Goal: Task Accomplishment & Management: Complete application form

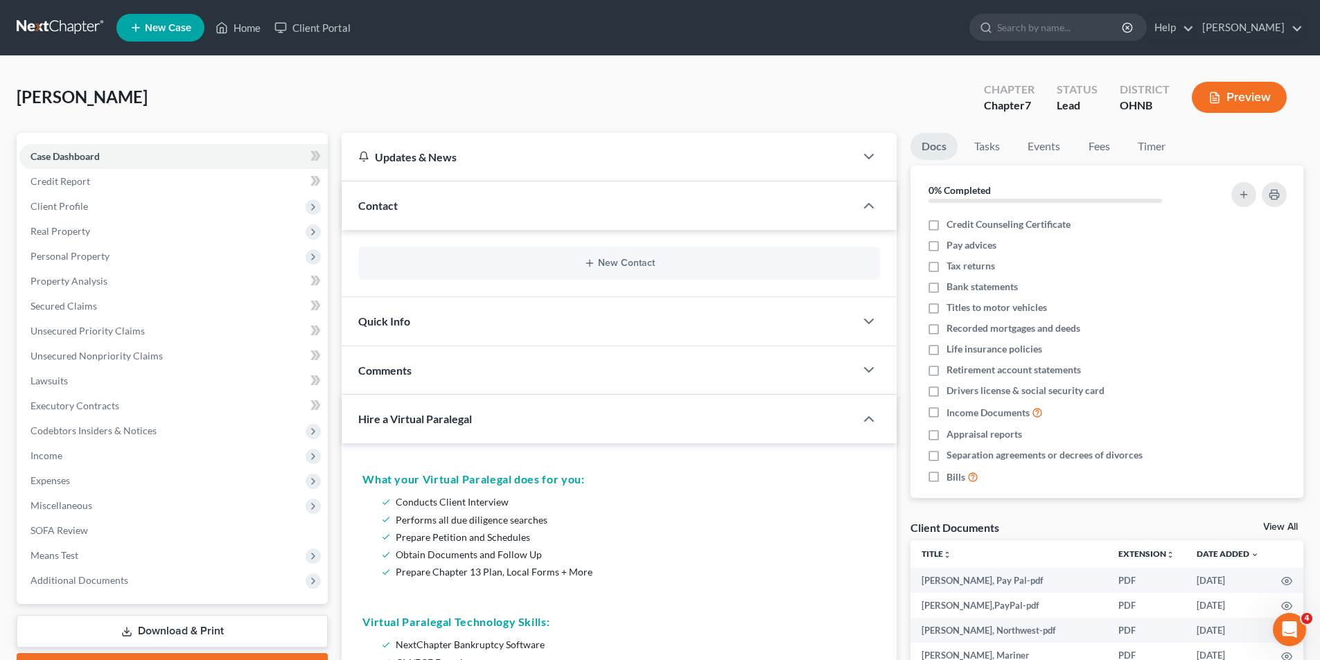
click at [59, 22] on link at bounding box center [61, 27] width 89 height 25
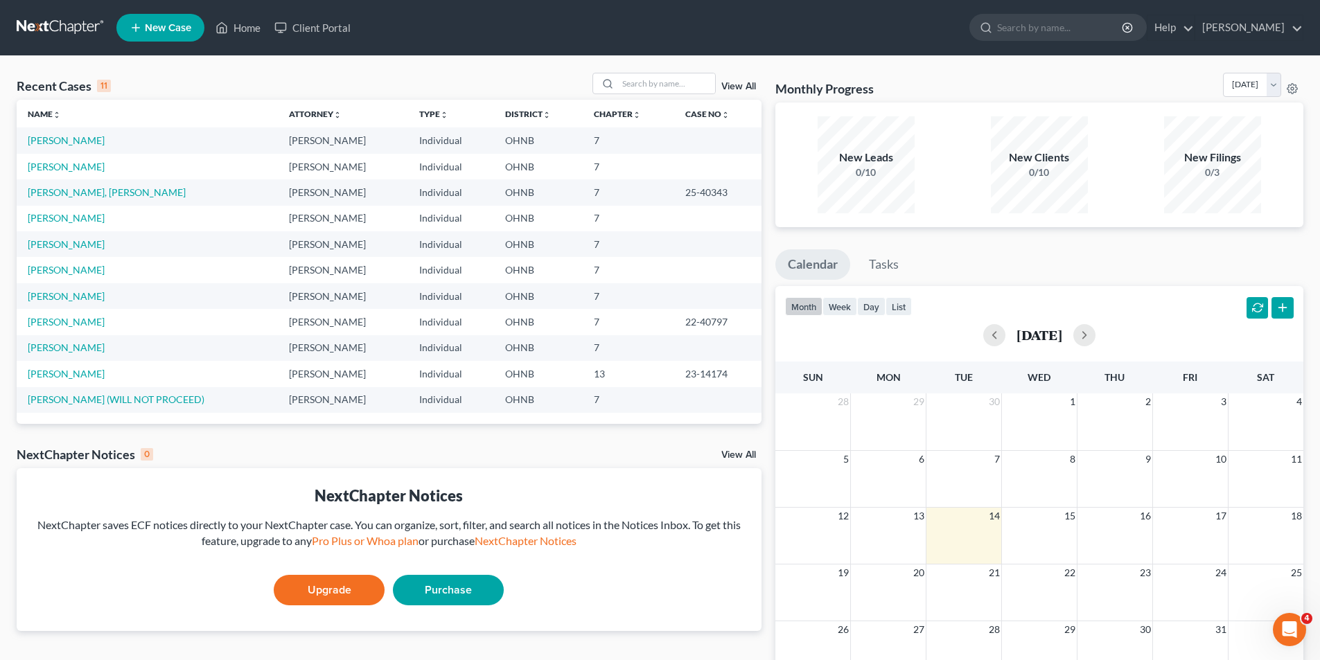
click at [87, 29] on link at bounding box center [61, 27] width 89 height 25
click at [67, 33] on link at bounding box center [61, 27] width 89 height 25
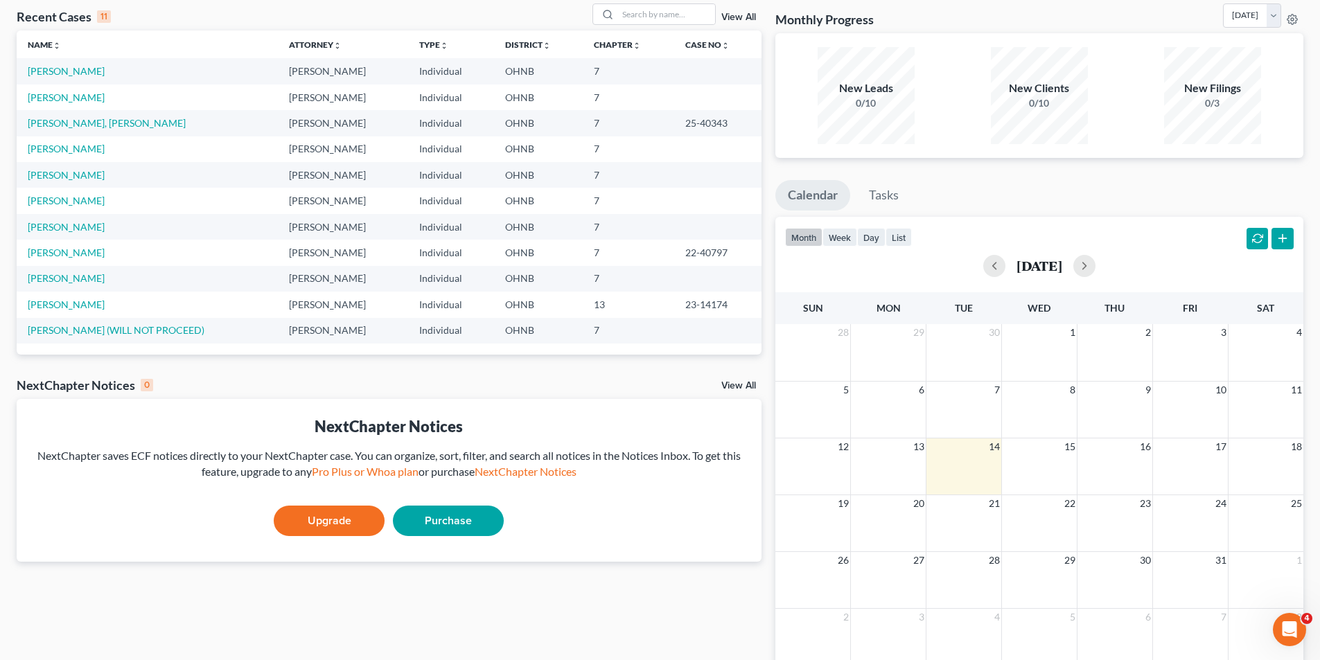
click at [447, 512] on link "Purchase" at bounding box center [448, 521] width 111 height 30
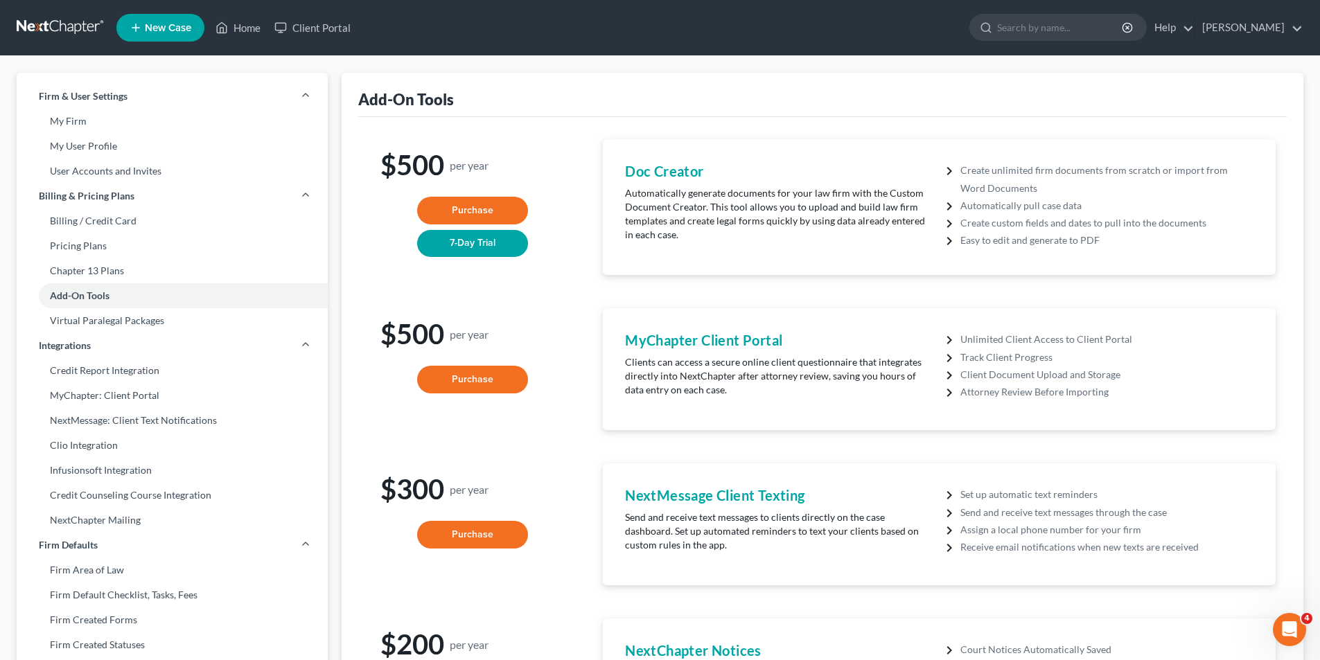
click at [74, 30] on link at bounding box center [61, 27] width 89 height 25
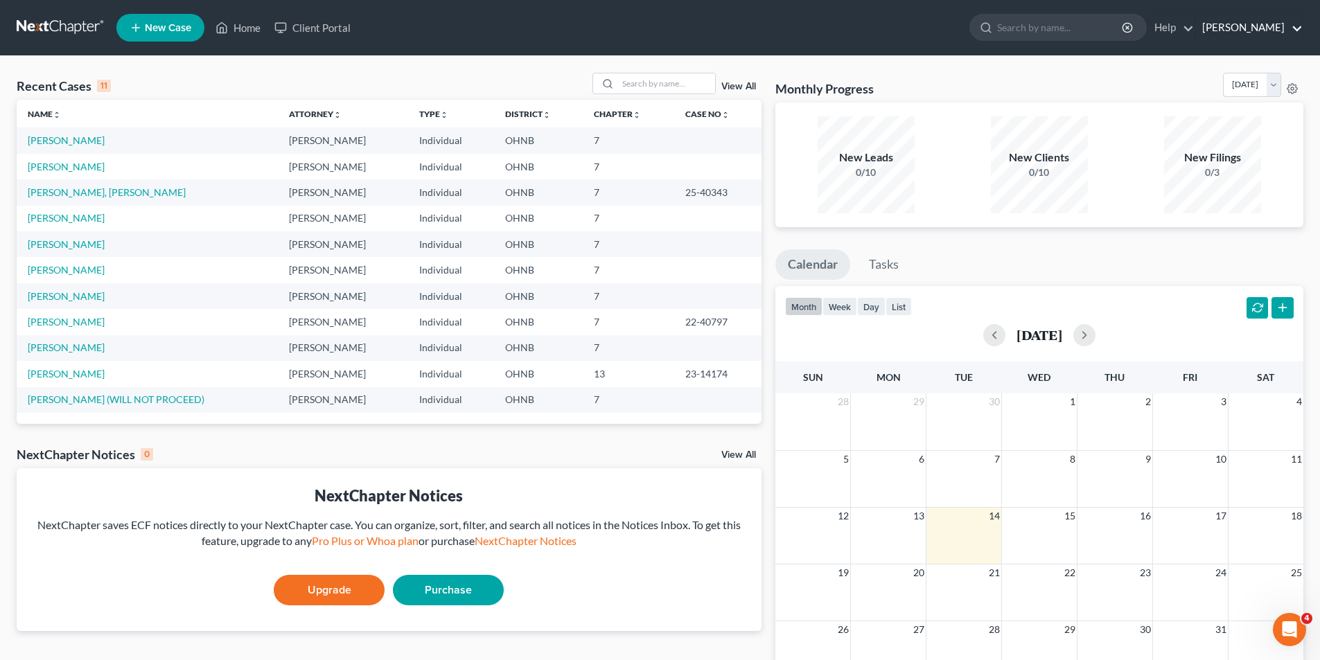
click at [1213, 35] on link "[PERSON_NAME]" at bounding box center [1248, 27] width 107 height 25
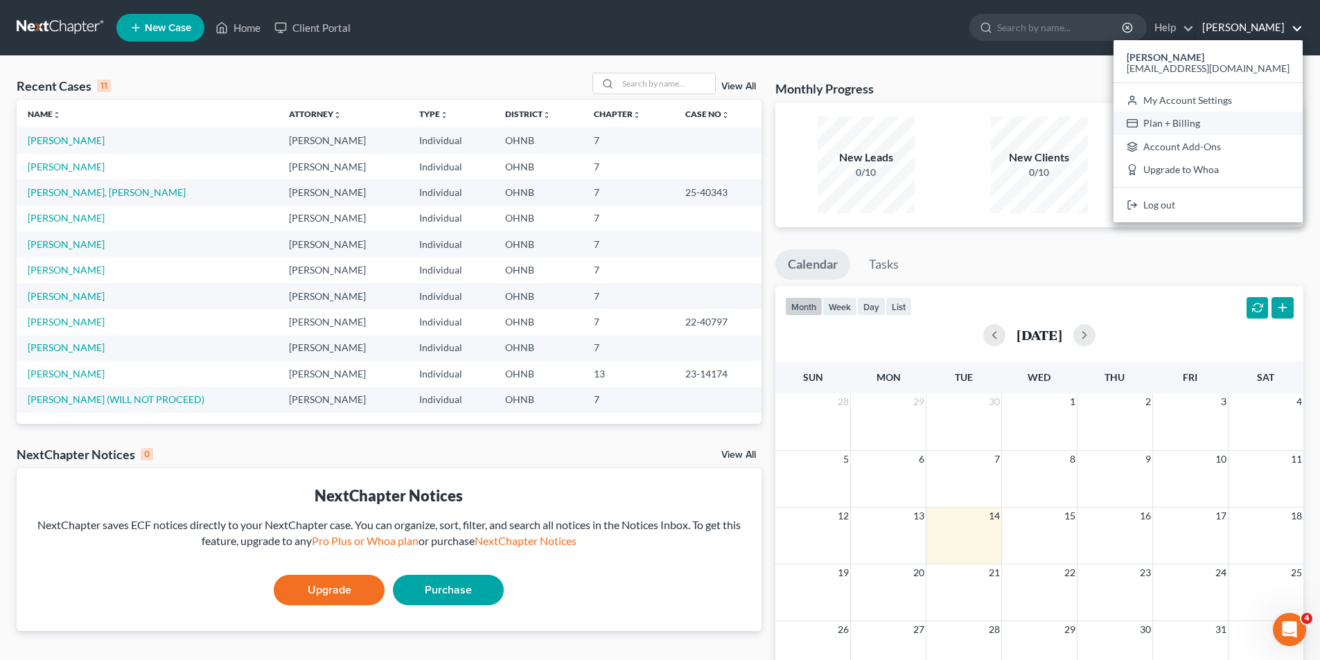
click at [1213, 121] on link "Plan + Billing" at bounding box center [1207, 124] width 189 height 24
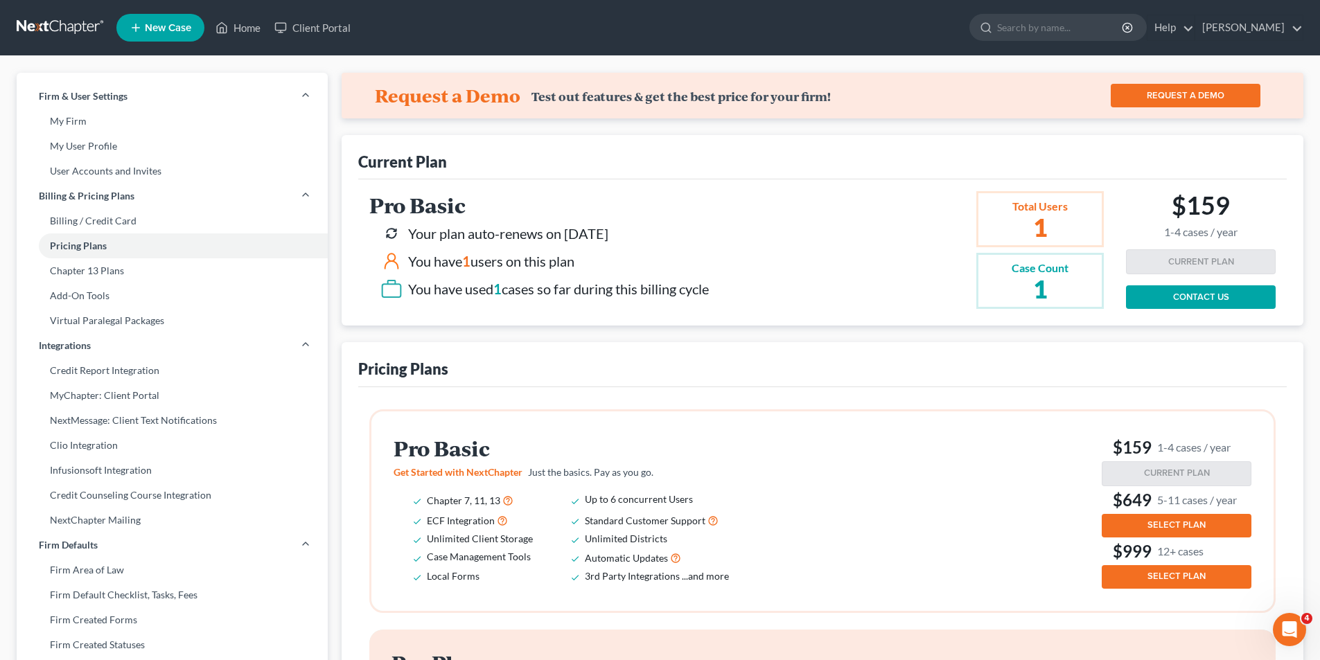
click at [64, 33] on link at bounding box center [61, 27] width 89 height 25
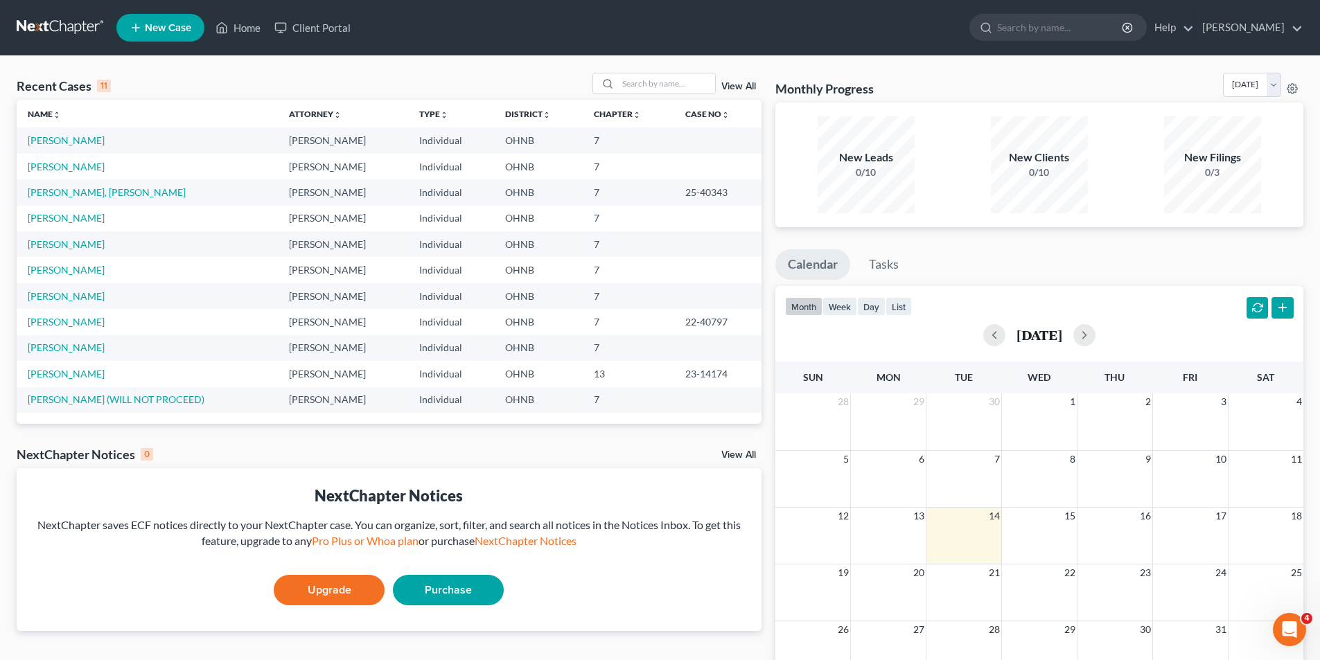
click at [97, 141] on td "[PERSON_NAME]" at bounding box center [147, 140] width 261 height 26
click at [91, 141] on link "[PERSON_NAME]" at bounding box center [66, 140] width 77 height 12
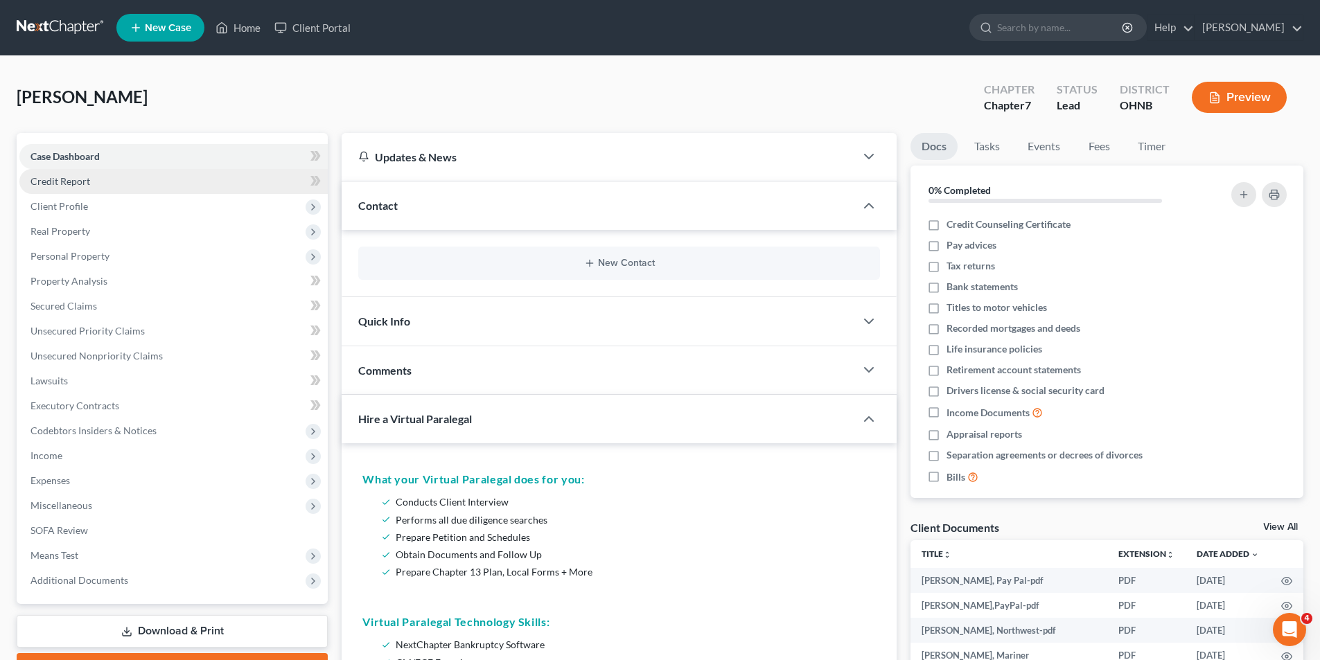
click at [103, 184] on link "Credit Report" at bounding box center [173, 181] width 308 height 25
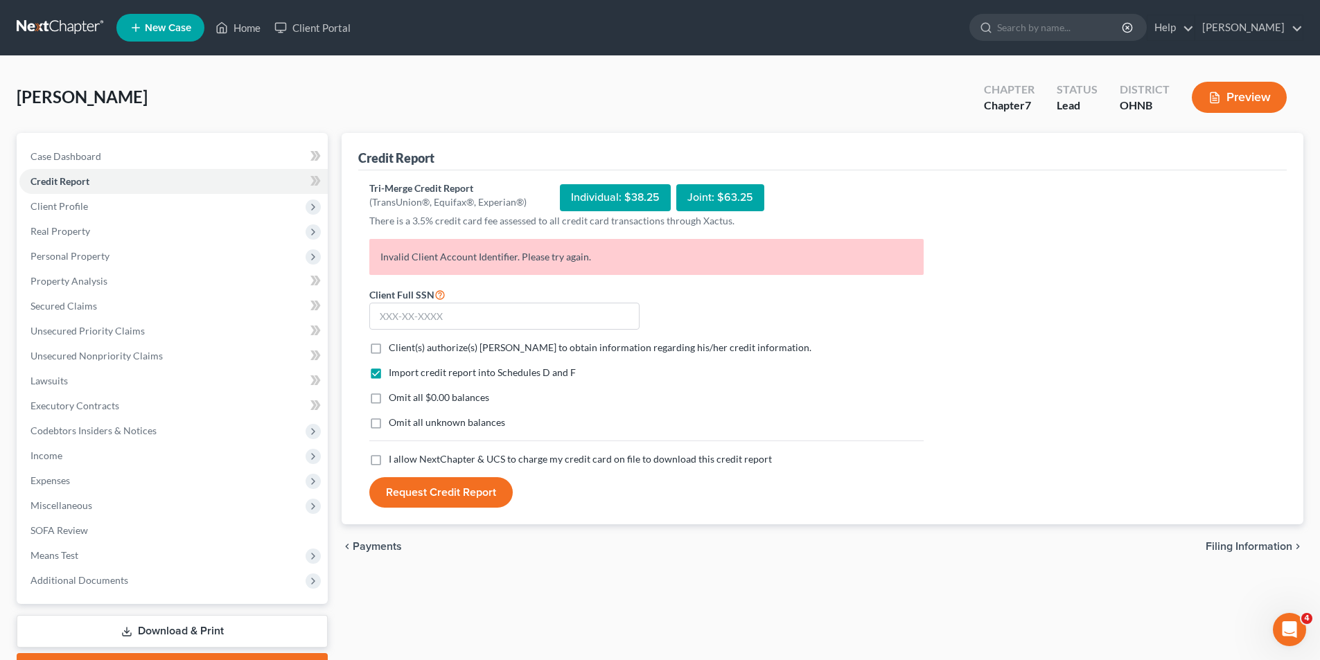
scroll to position [69, 0]
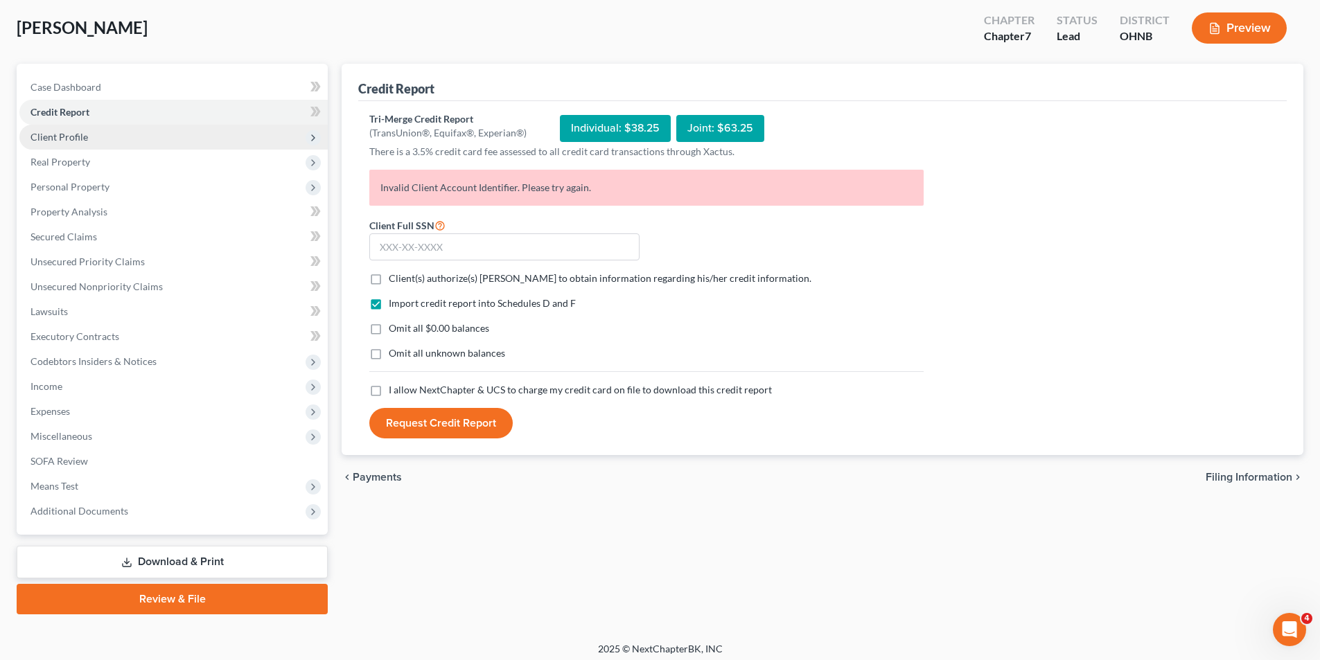
click at [148, 125] on span "Client Profile" at bounding box center [173, 137] width 308 height 25
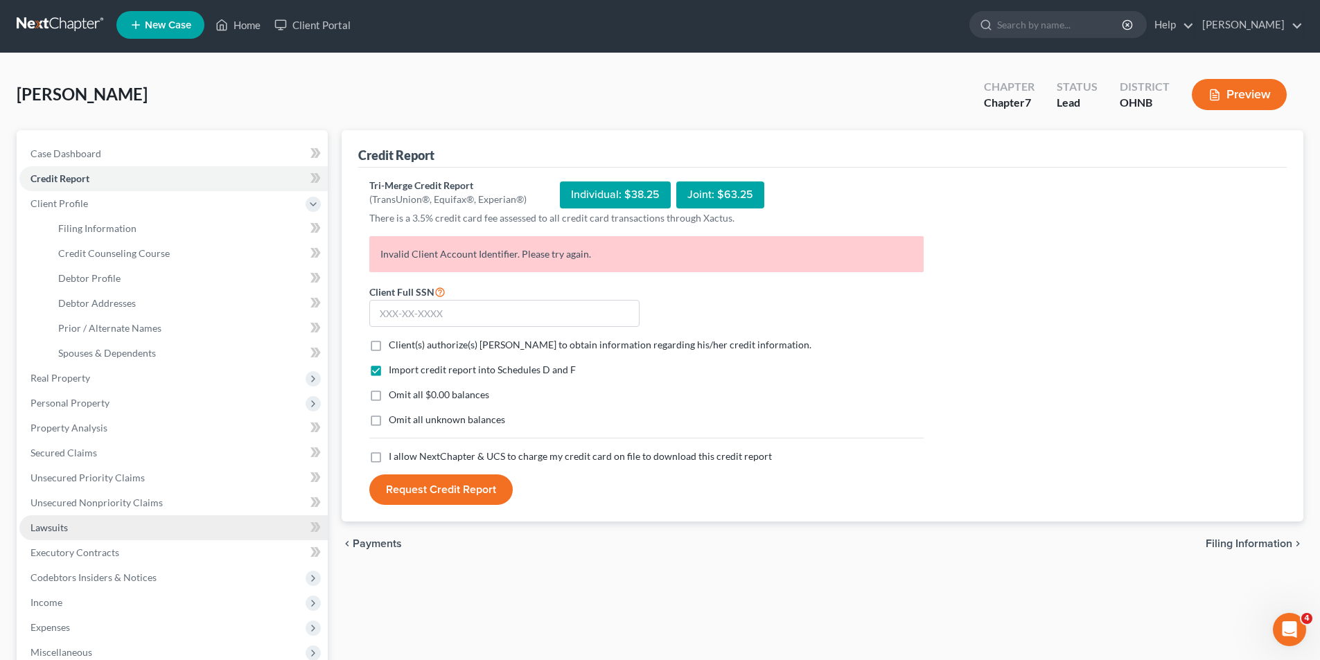
scroll to position [0, 0]
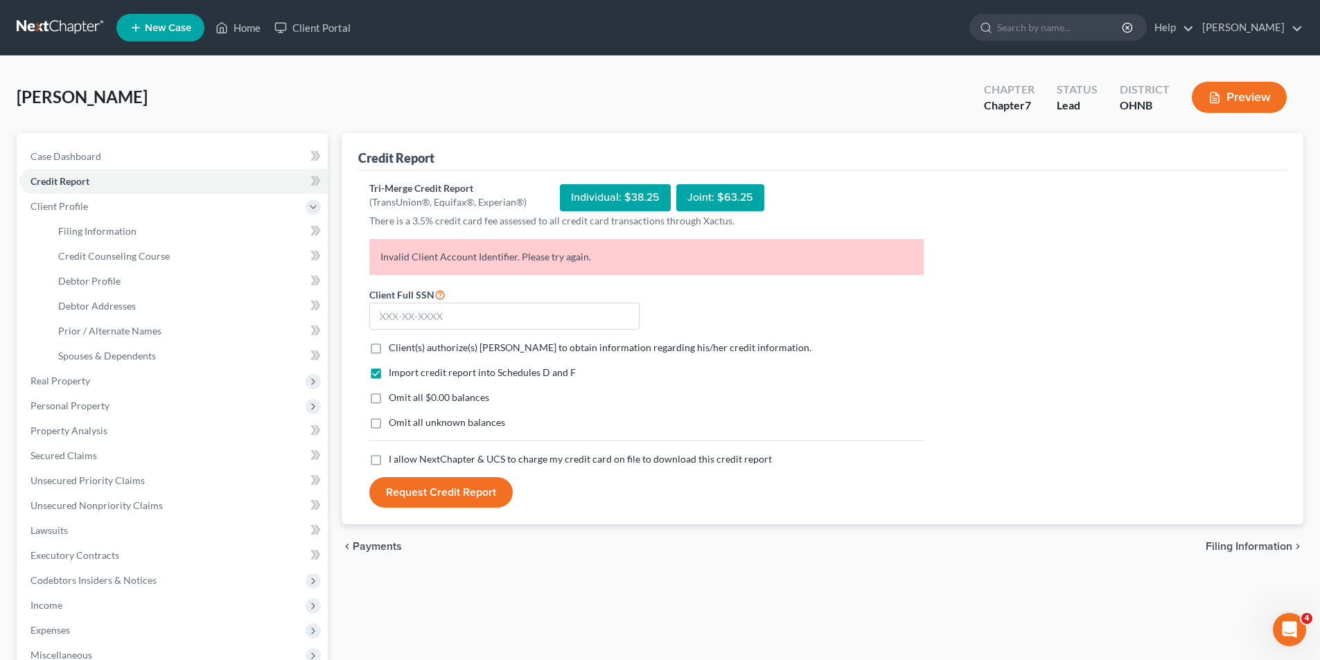
click at [50, 31] on link at bounding box center [61, 27] width 89 height 25
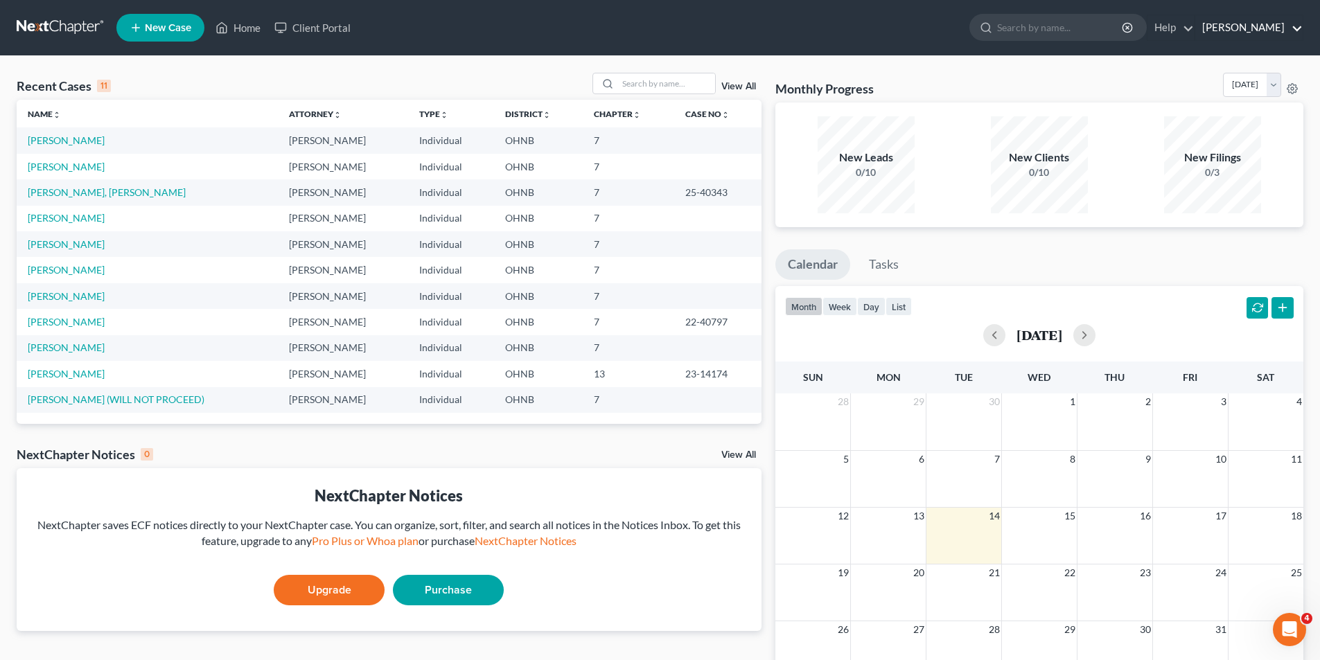
click at [1262, 36] on link "[PERSON_NAME]" at bounding box center [1248, 27] width 107 height 25
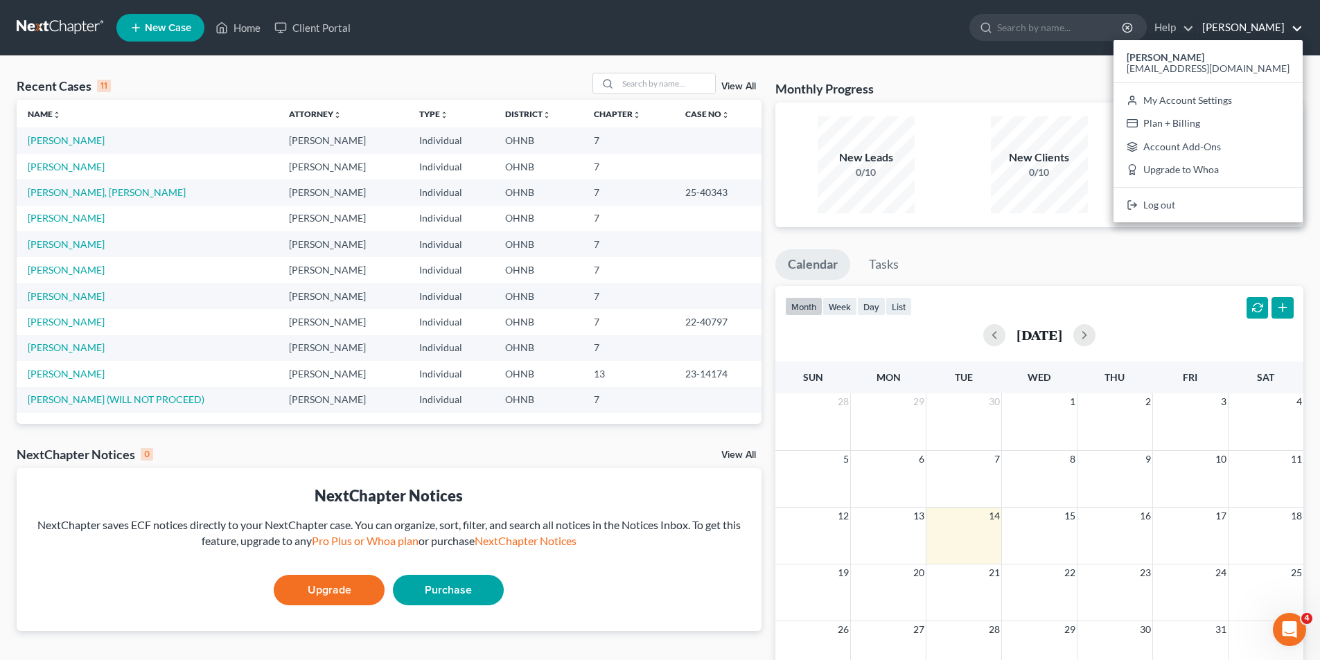
click at [1262, 27] on link "[PERSON_NAME]" at bounding box center [1248, 27] width 107 height 25
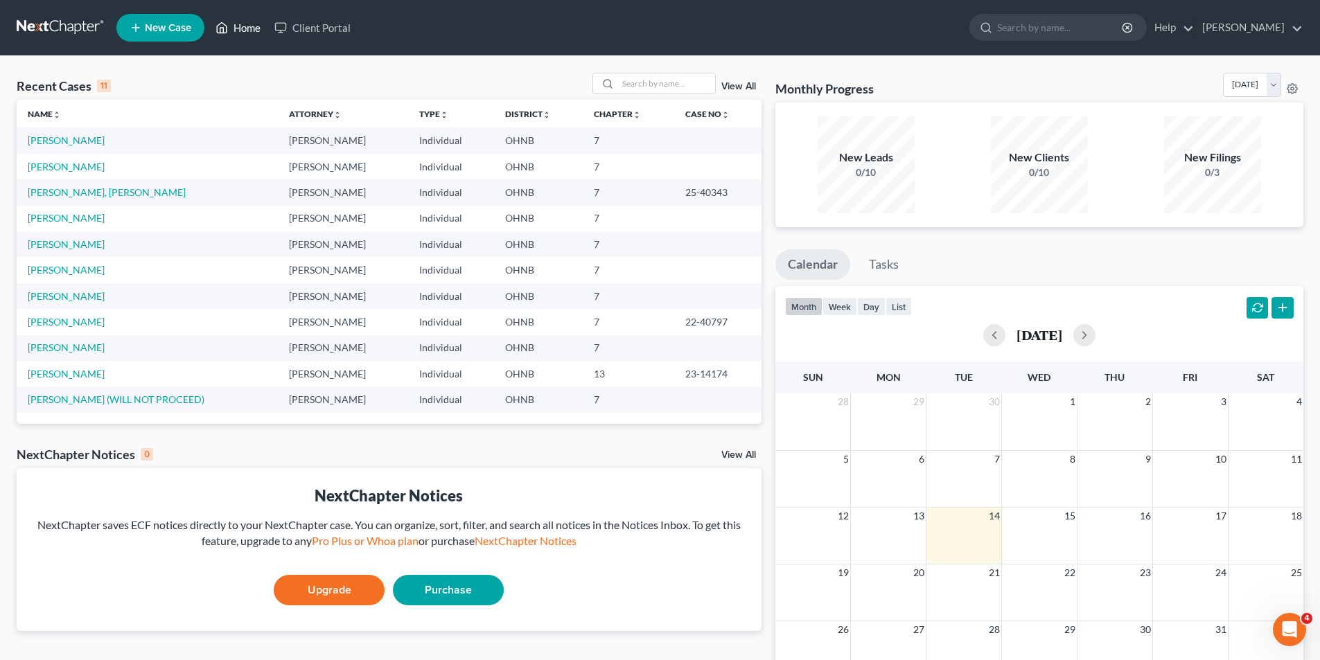
click at [249, 30] on link "Home" at bounding box center [238, 27] width 59 height 25
click at [82, 28] on link at bounding box center [61, 27] width 89 height 25
click at [706, 112] on link "Case No unfold_more expand_more expand_less" at bounding box center [707, 114] width 44 height 10
click at [706, 112] on link "Case No unfold_more expand_more expand_less" at bounding box center [706, 114] width 46 height 10
click at [709, 112] on link "Case No unfold_more expand_more expand_less" at bounding box center [706, 114] width 46 height 10
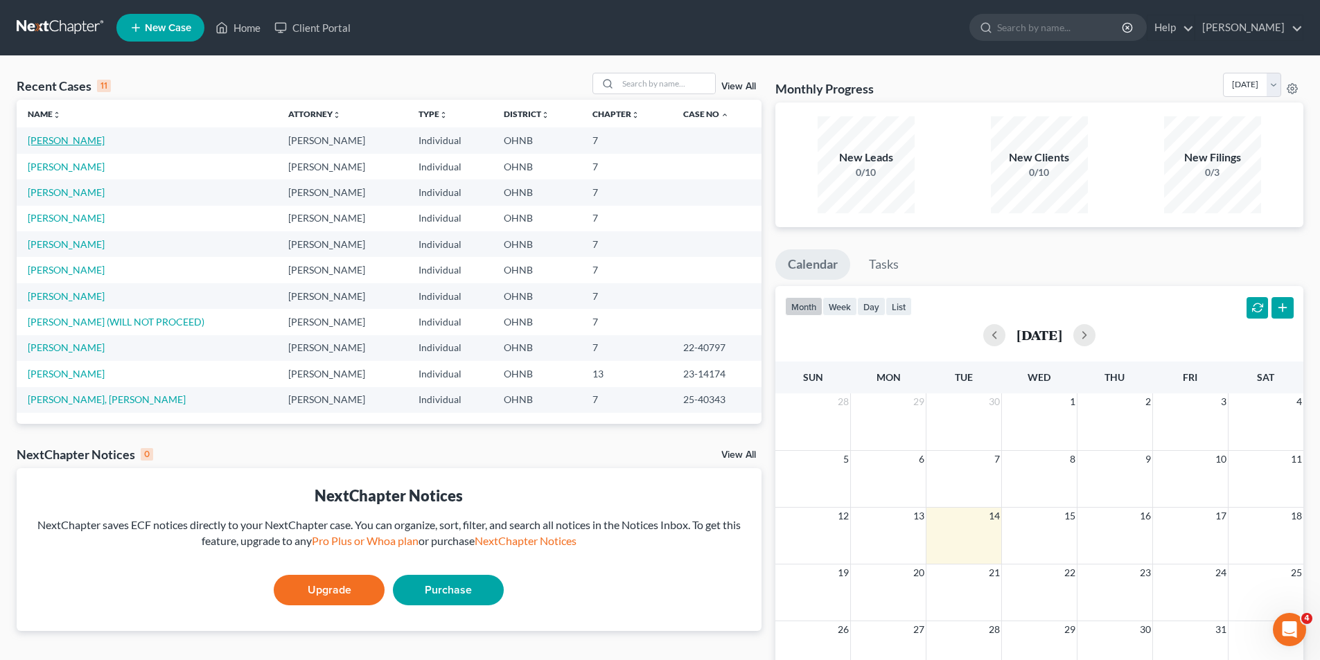
click at [65, 143] on link "[PERSON_NAME]" at bounding box center [66, 140] width 77 height 12
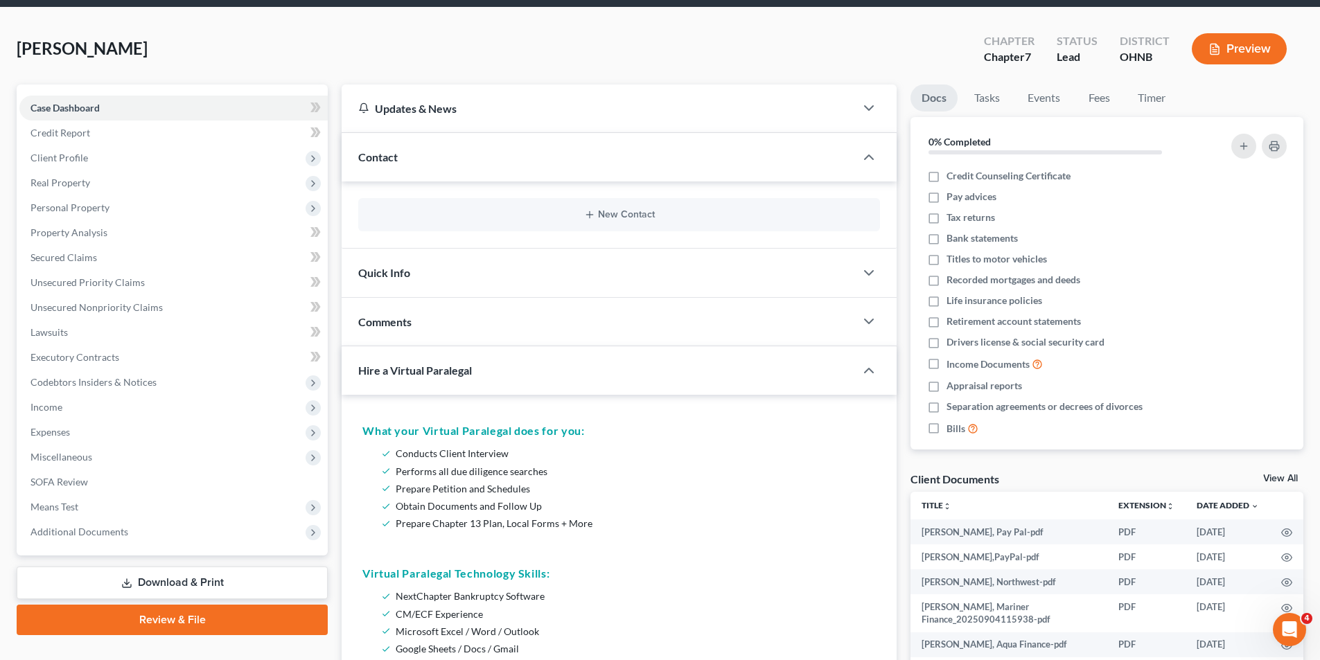
scroll to position [69, 0]
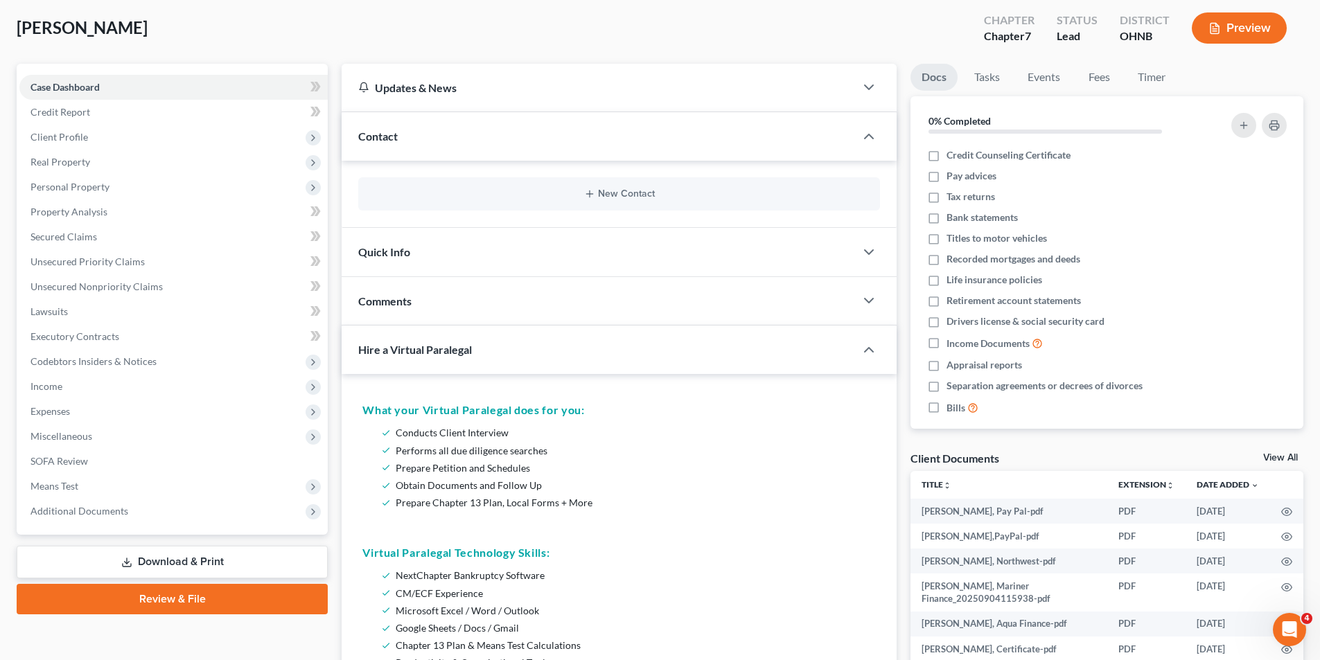
click at [468, 354] on span "Hire a Virtual Paralegal" at bounding box center [415, 349] width 114 height 13
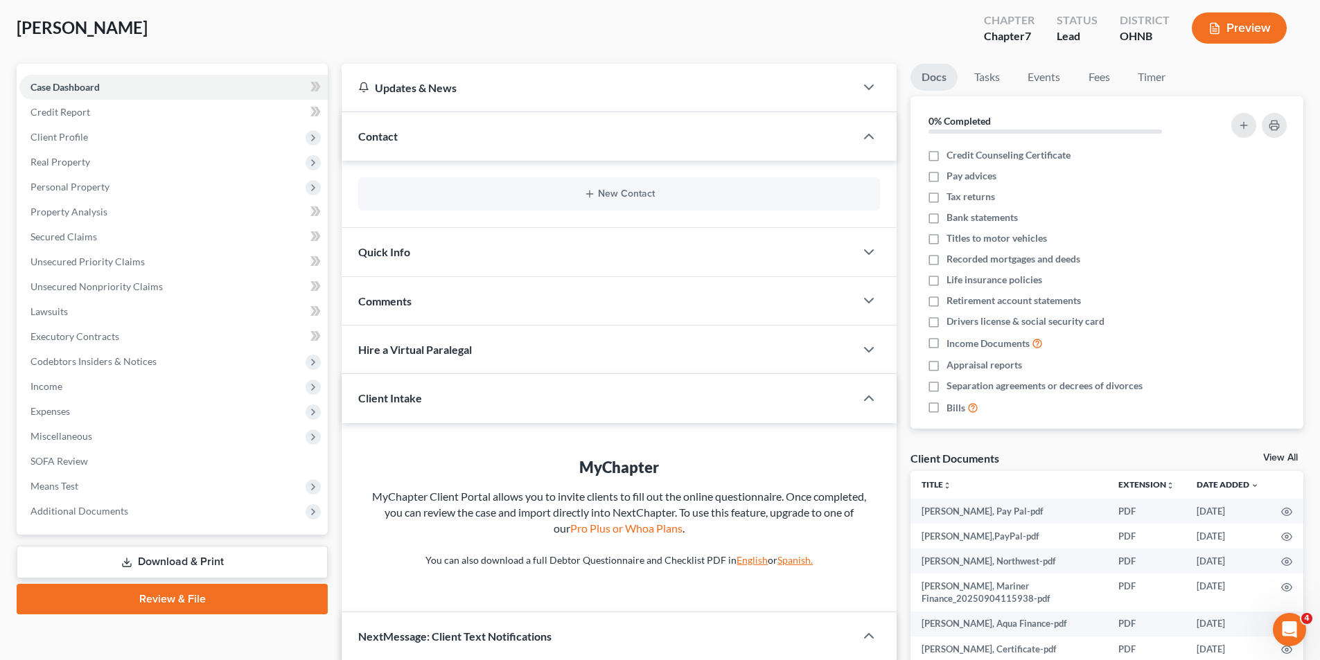
click at [468, 354] on span "Hire a Virtual Paralegal" at bounding box center [415, 349] width 114 height 13
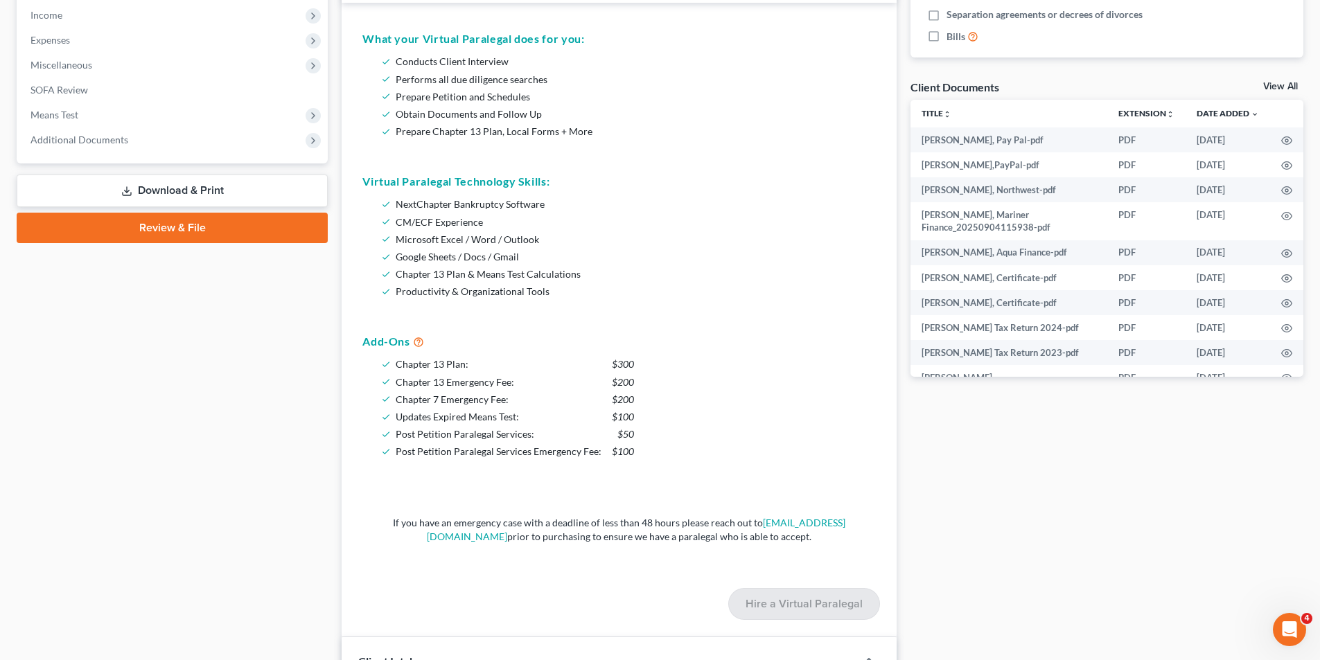
scroll to position [416, 0]
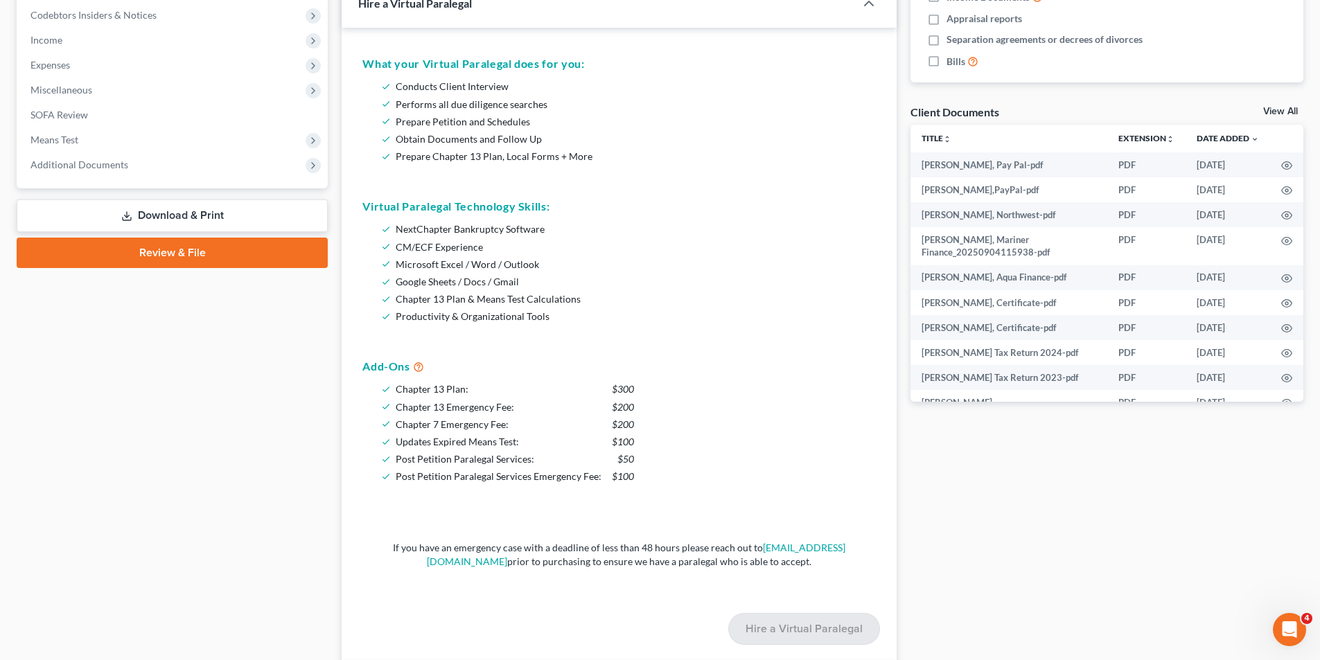
click at [415, 62] on h5 "What your Virtual Paralegal does for you:" at bounding box center [618, 63] width 513 height 17
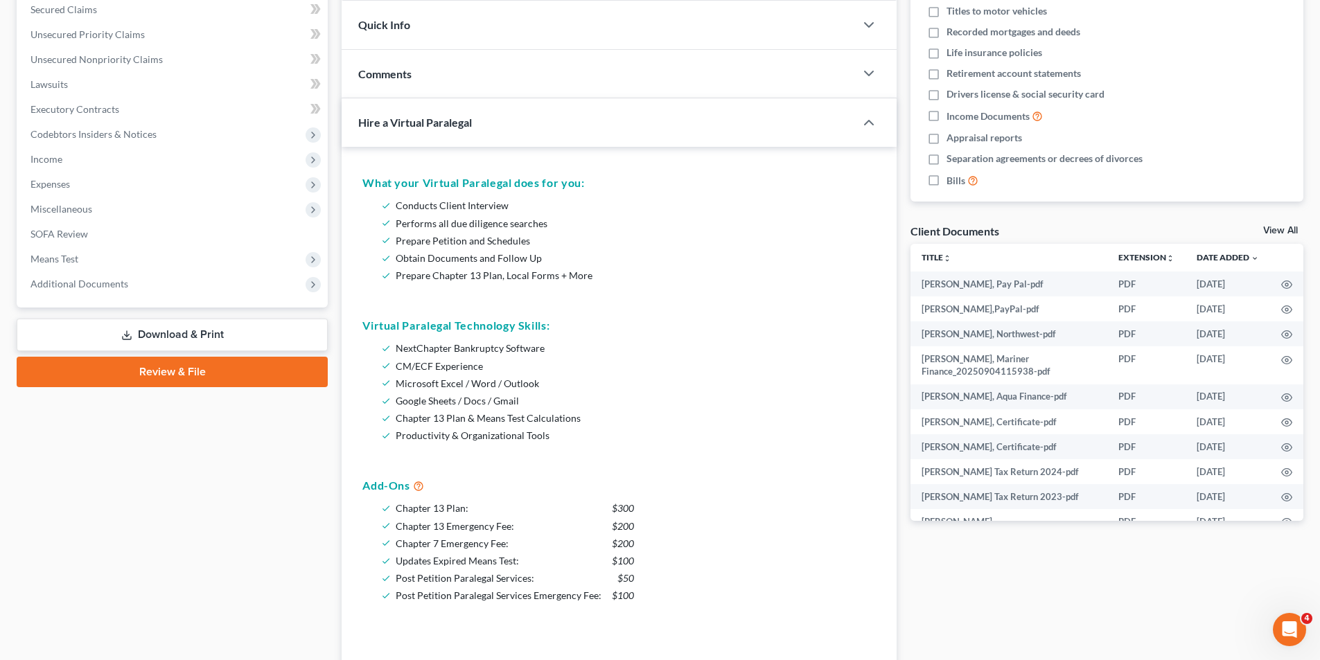
scroll to position [208, 0]
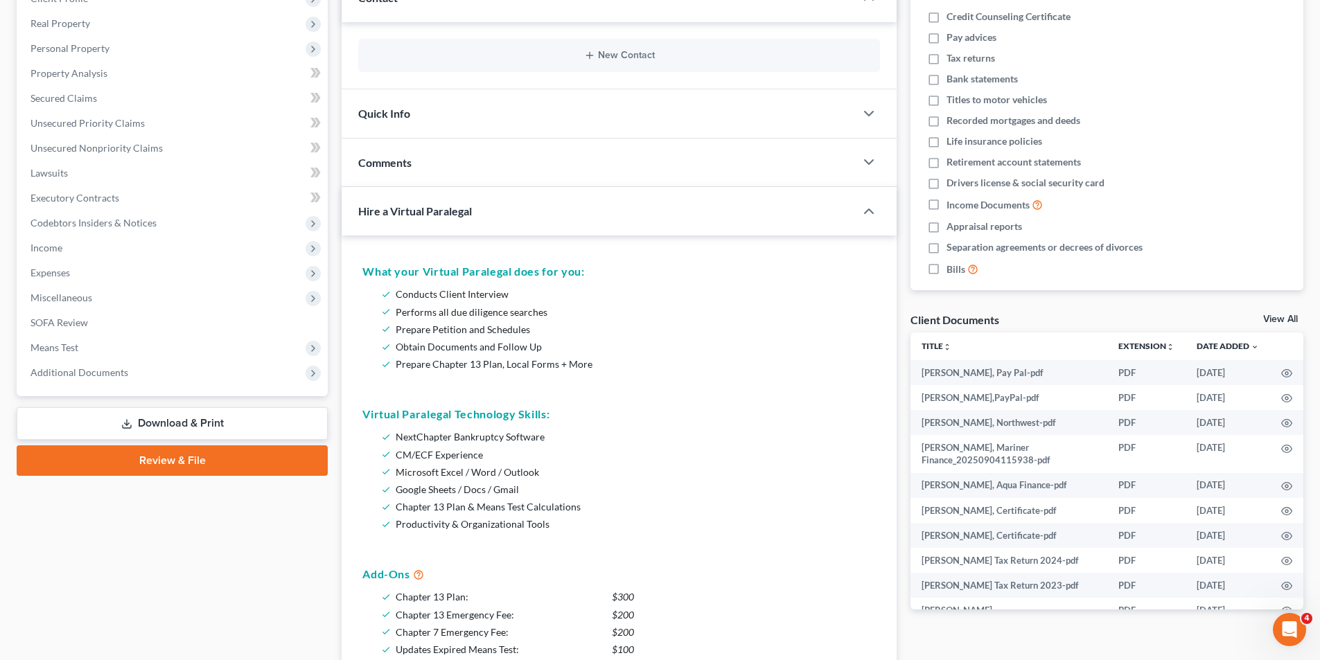
click at [401, 200] on div "Hire a Virtual Paralegal" at bounding box center [589, 211] width 494 height 48
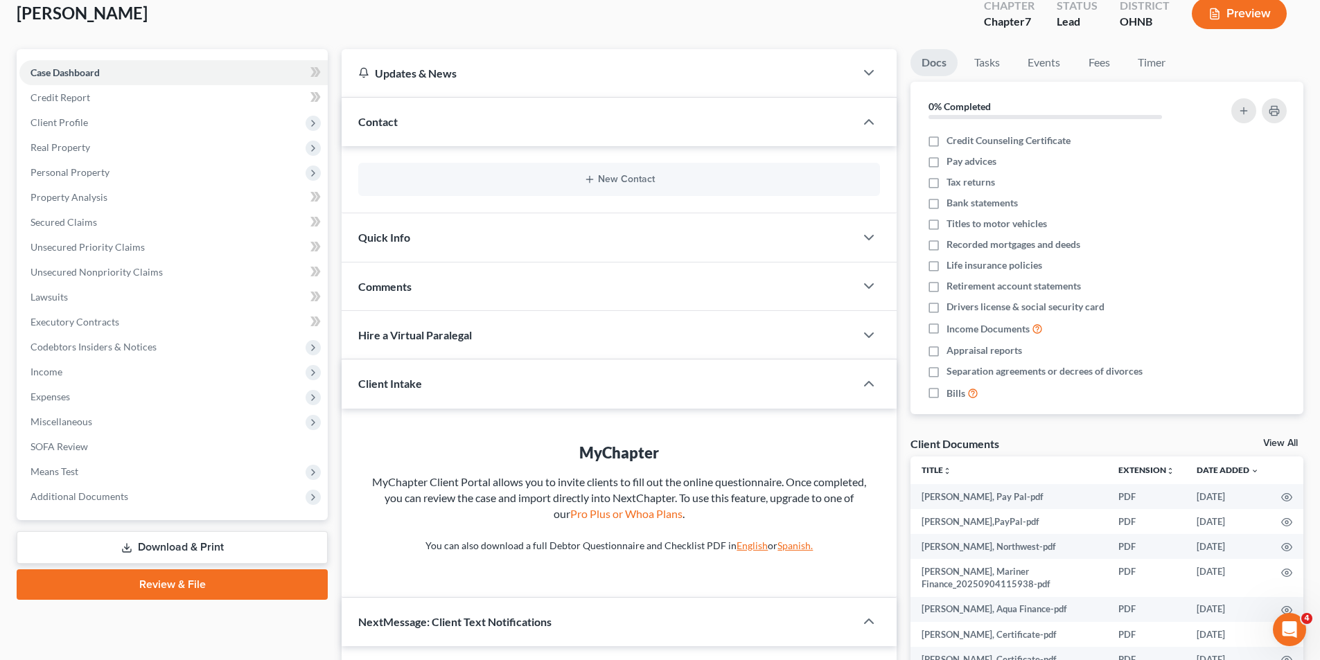
scroll to position [0, 0]
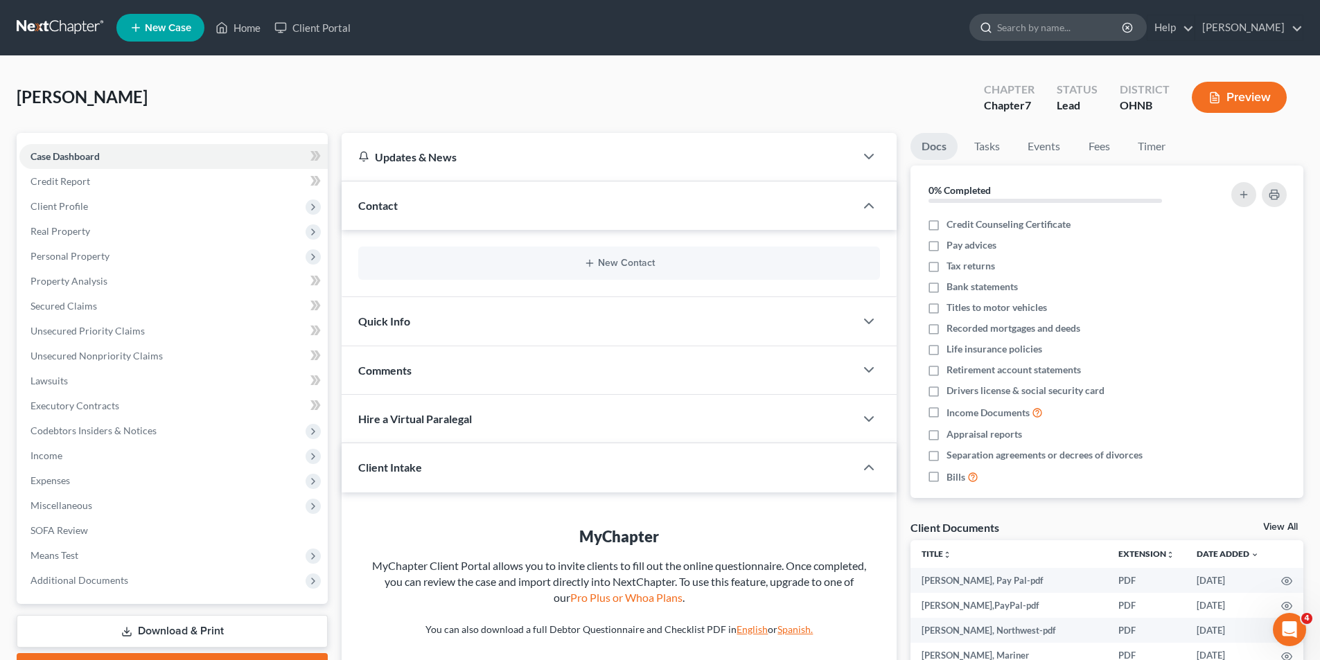
click at [1036, 21] on input "search" at bounding box center [1060, 28] width 127 height 26
type input "virtu"
click at [68, 40] on nav "Home New Case Client Portal Malcolm S. Douglas msdouglaslaw@gmail.com My Accoun…" at bounding box center [660, 27] width 1320 height 55
click at [72, 21] on link at bounding box center [61, 27] width 89 height 25
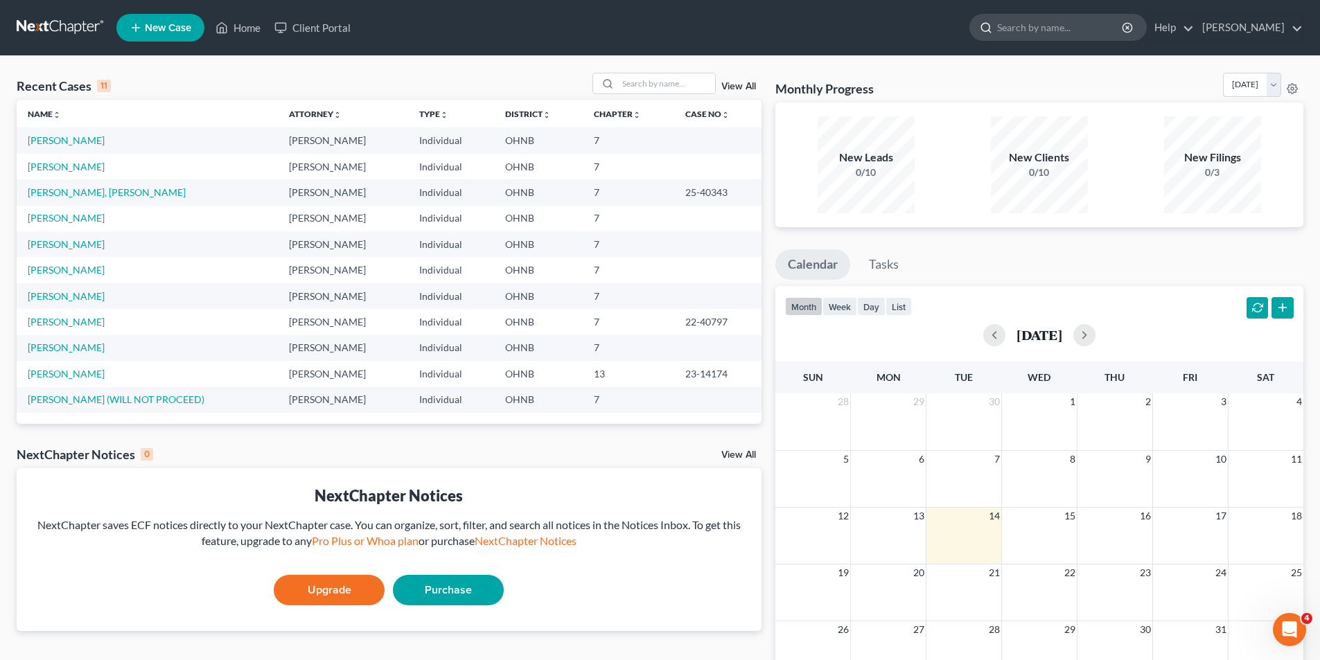
click at [1025, 33] on input "search" at bounding box center [1060, 28] width 127 height 26
type input "virtual paralegal"
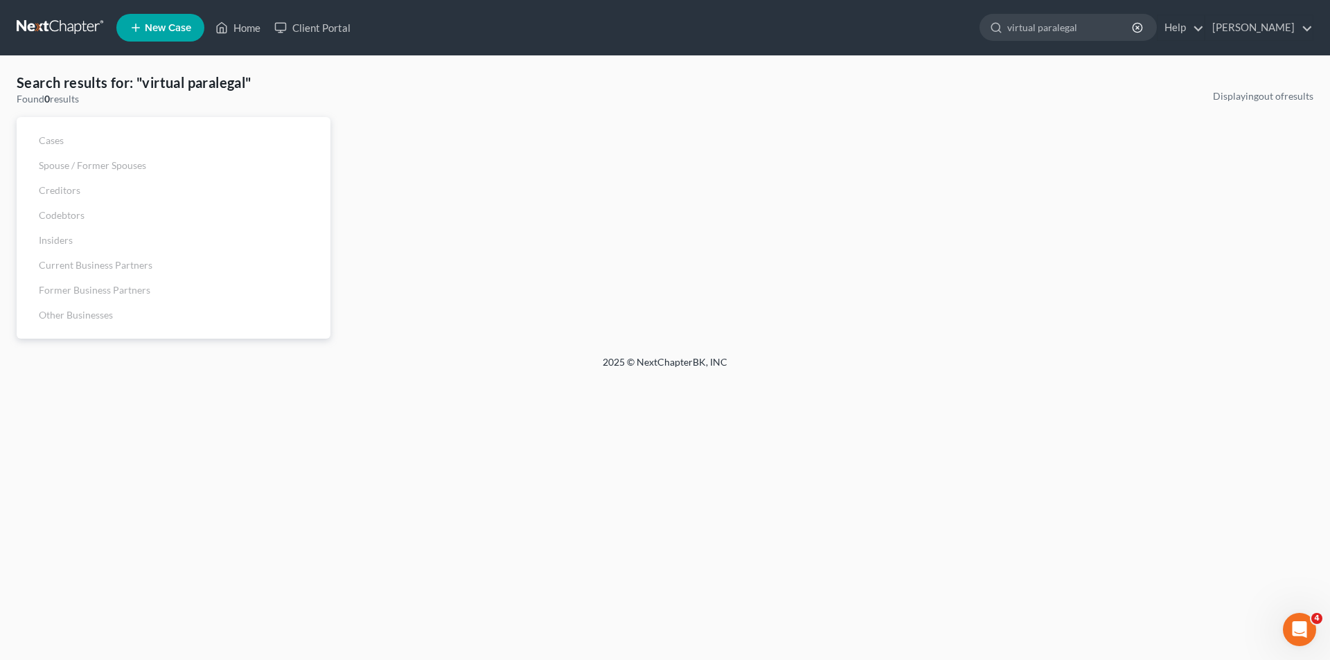
click at [1167, 44] on ul "New Case Home Client Portal virtual paralegal - No Result - See all results Or …" at bounding box center [714, 28] width 1197 height 36
click at [1133, 24] on circle "button" at bounding box center [1137, 27] width 9 height 9
click at [234, 18] on link "Home" at bounding box center [238, 27] width 59 height 25
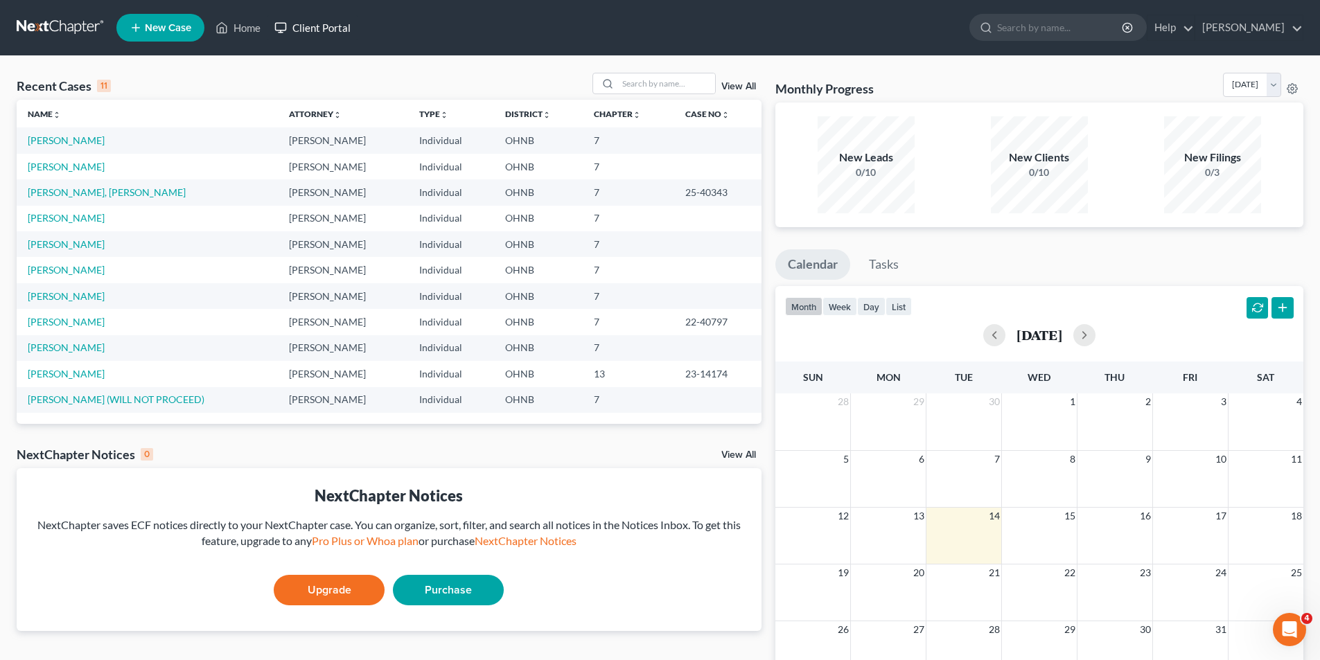
click at [297, 27] on link "Client Portal" at bounding box center [312, 27] width 90 height 25
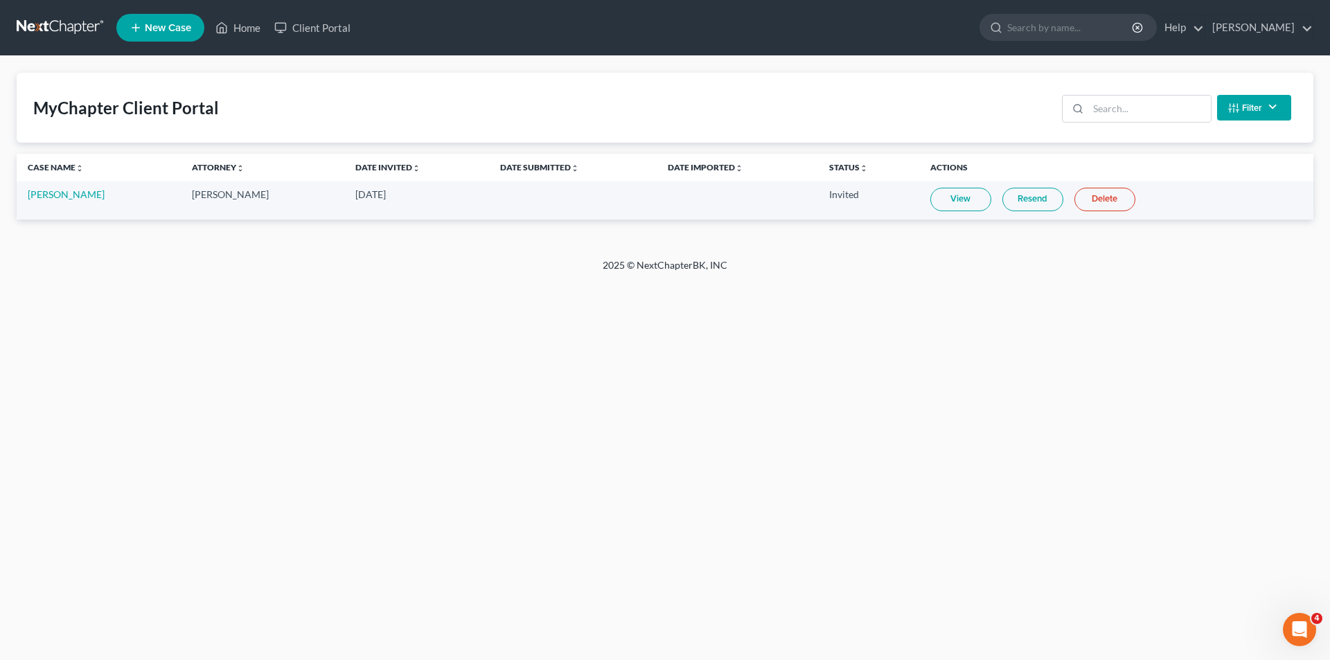
click at [39, 19] on link at bounding box center [61, 27] width 89 height 25
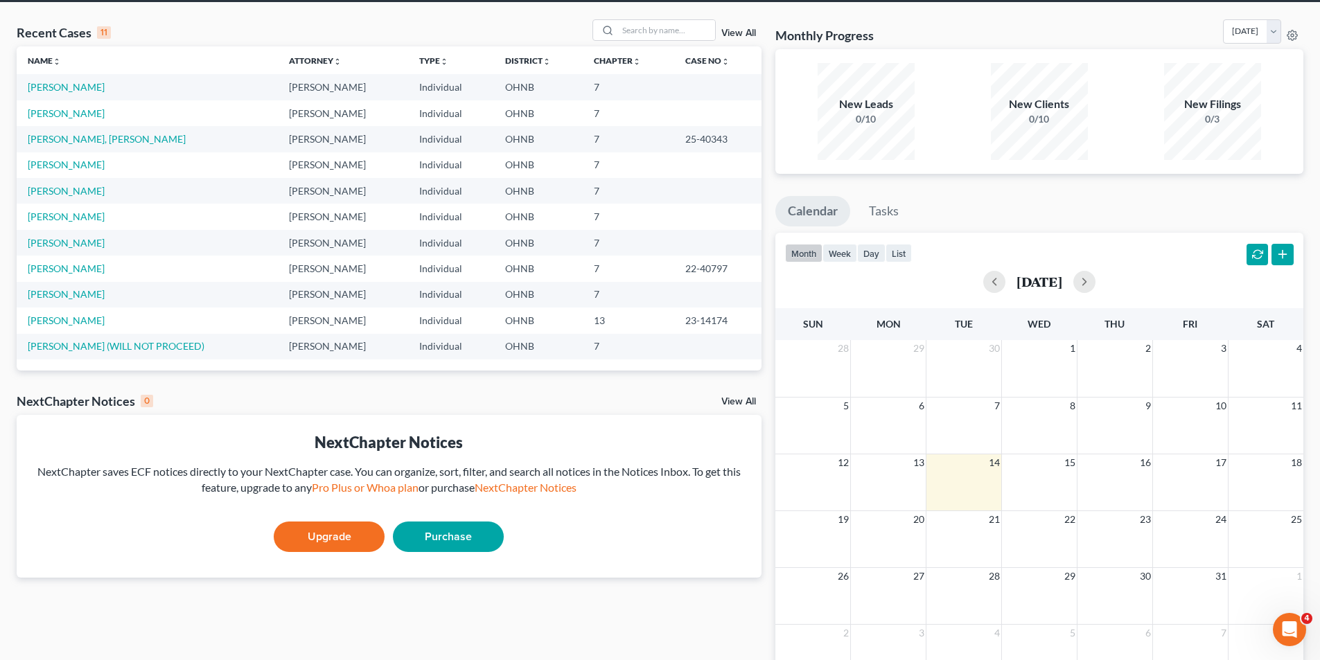
scroll to position [140, 0]
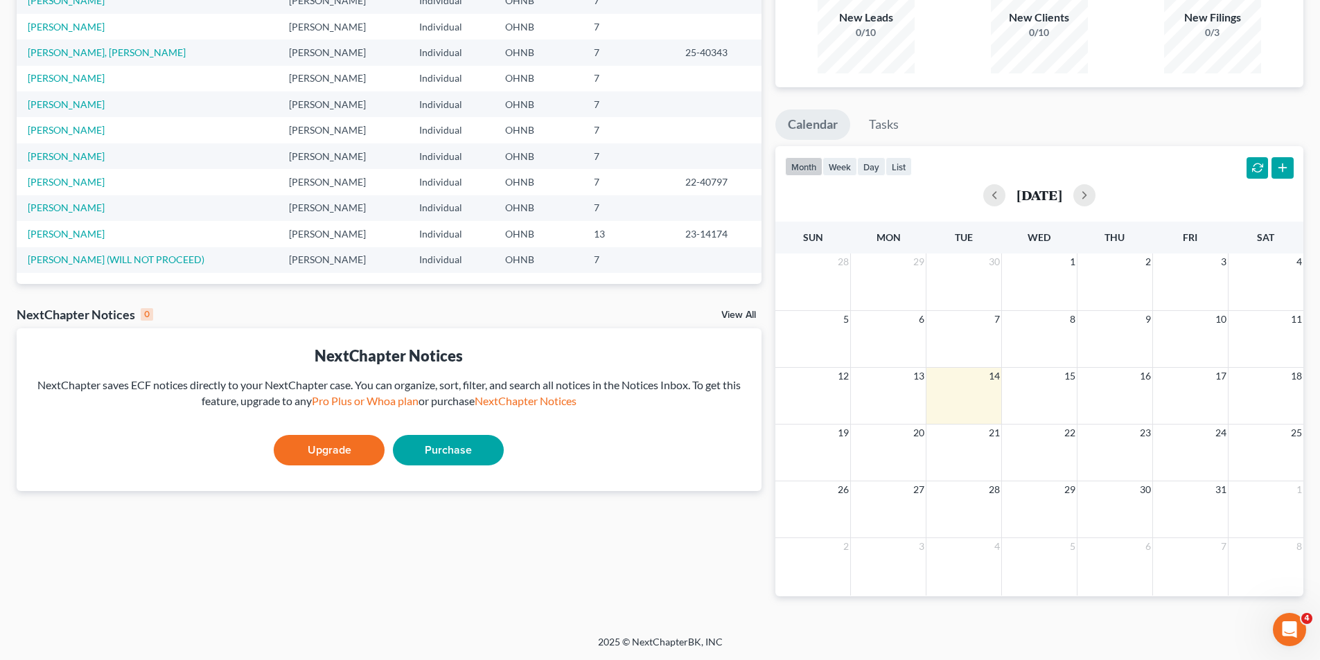
click at [428, 442] on link "Purchase" at bounding box center [448, 450] width 111 height 30
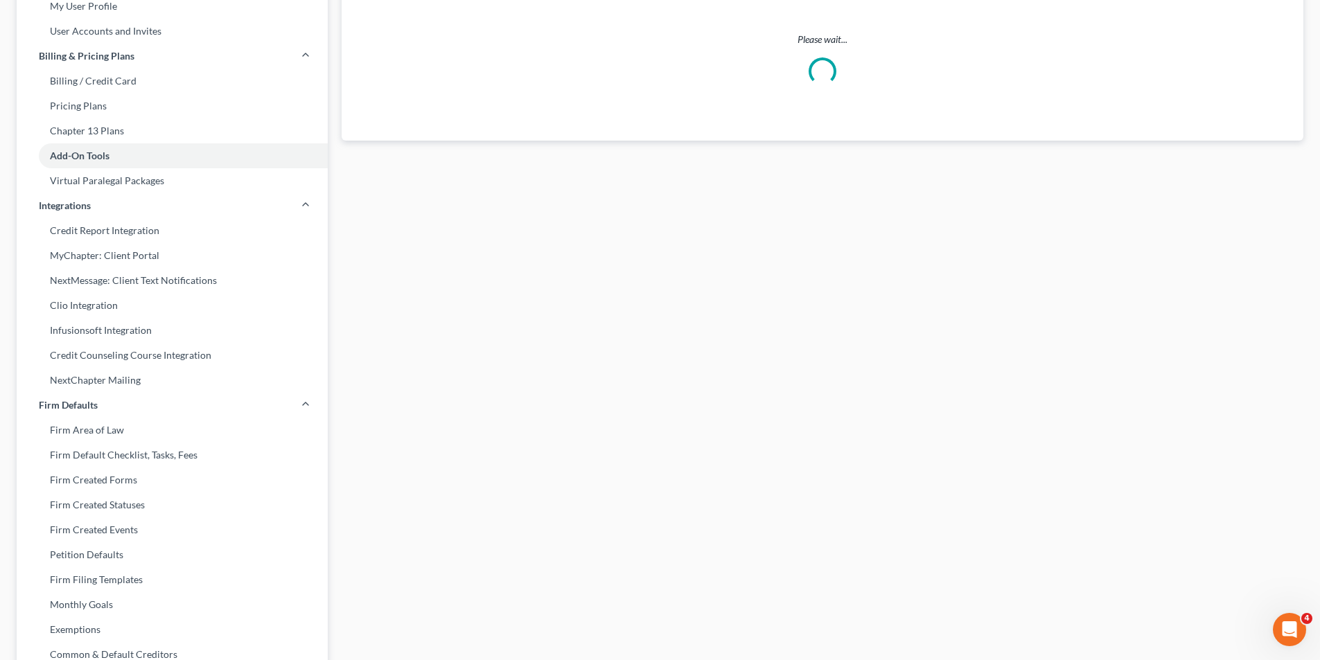
scroll to position [37, 0]
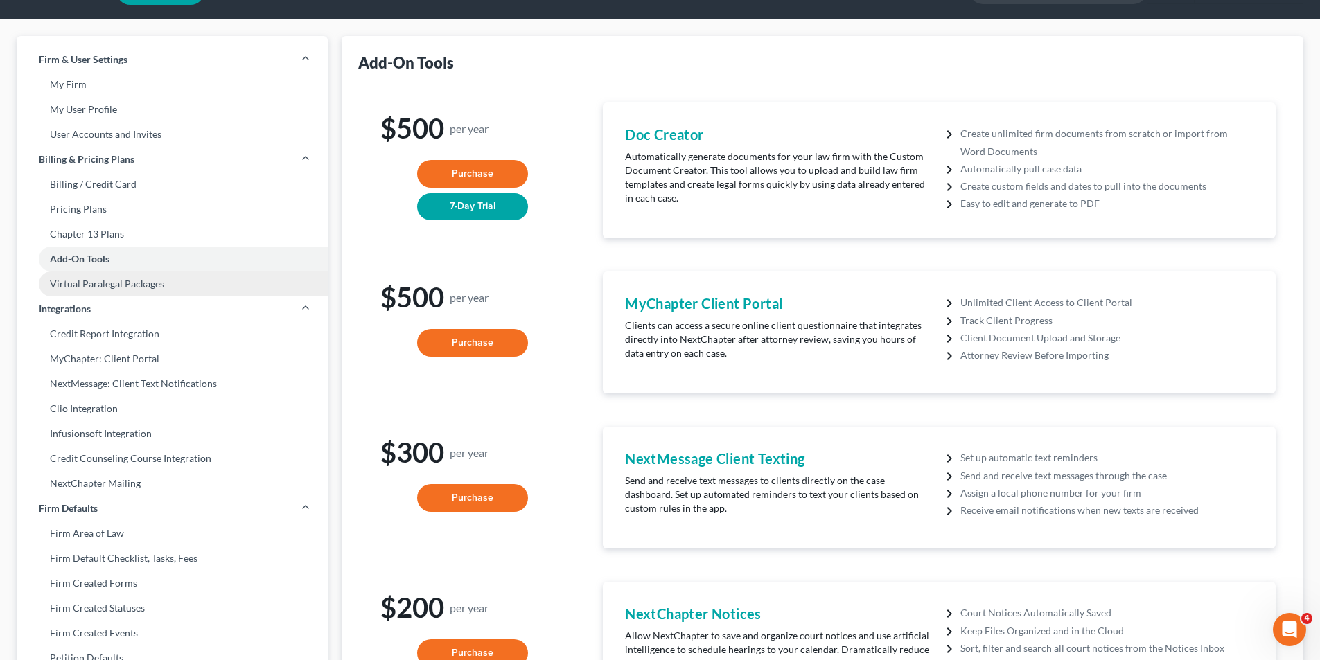
click at [180, 288] on link "Virtual Paralegal Packages" at bounding box center [172, 284] width 311 height 25
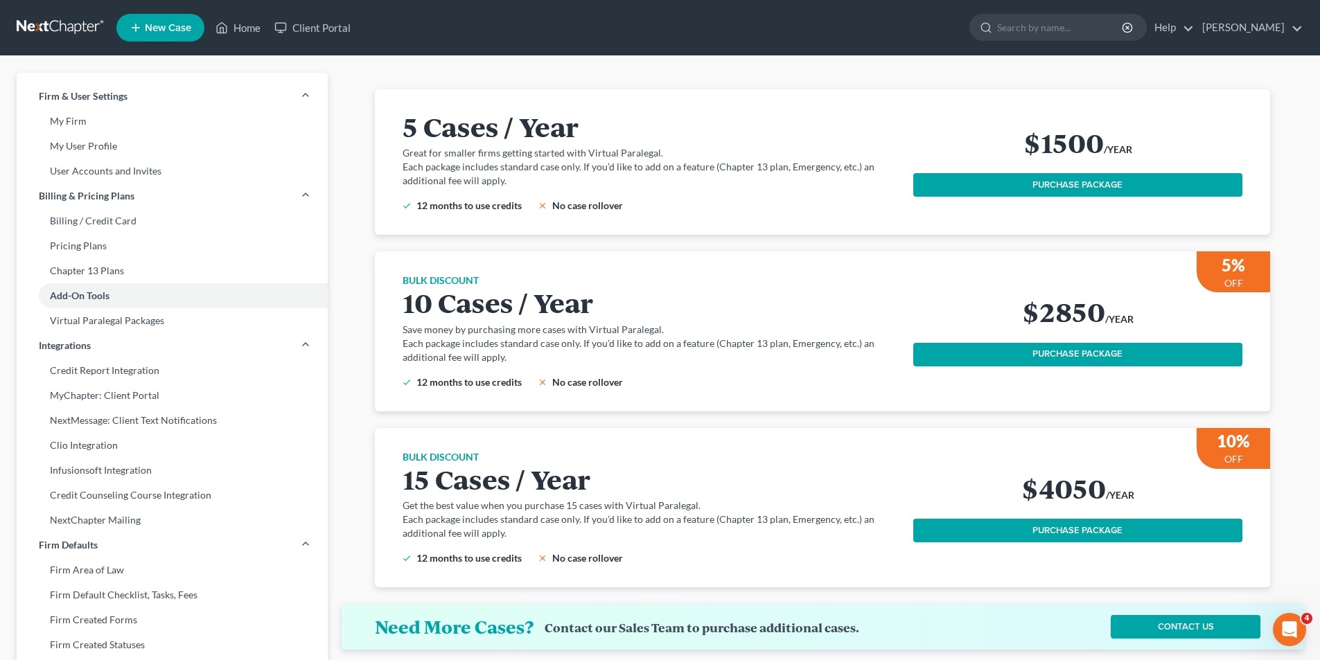
click at [1039, 191] on button "PURCHASE PACKAGE" at bounding box center [1077, 185] width 329 height 24
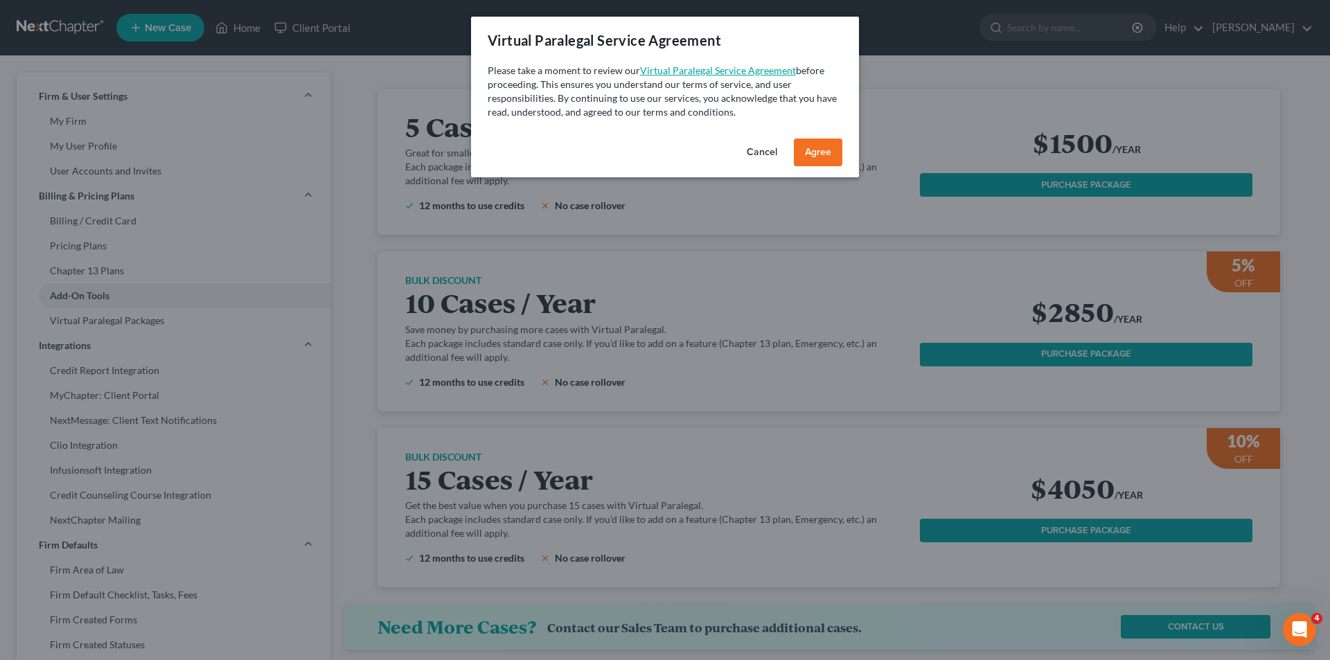
click at [820, 155] on span "Agree" at bounding box center [818, 152] width 26 height 12
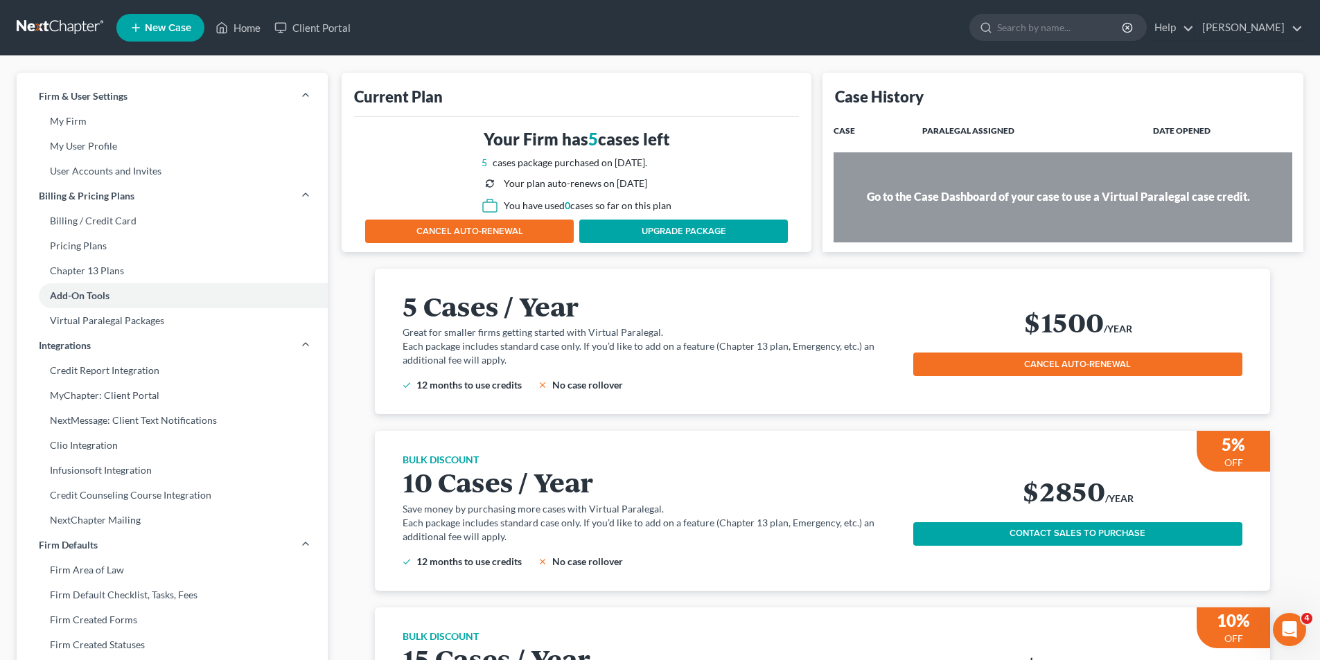
click at [613, 190] on div "Your plan auto-renews on 10/14/2026" at bounding box center [575, 184] width 143 height 14
click at [45, 28] on link at bounding box center [61, 27] width 89 height 25
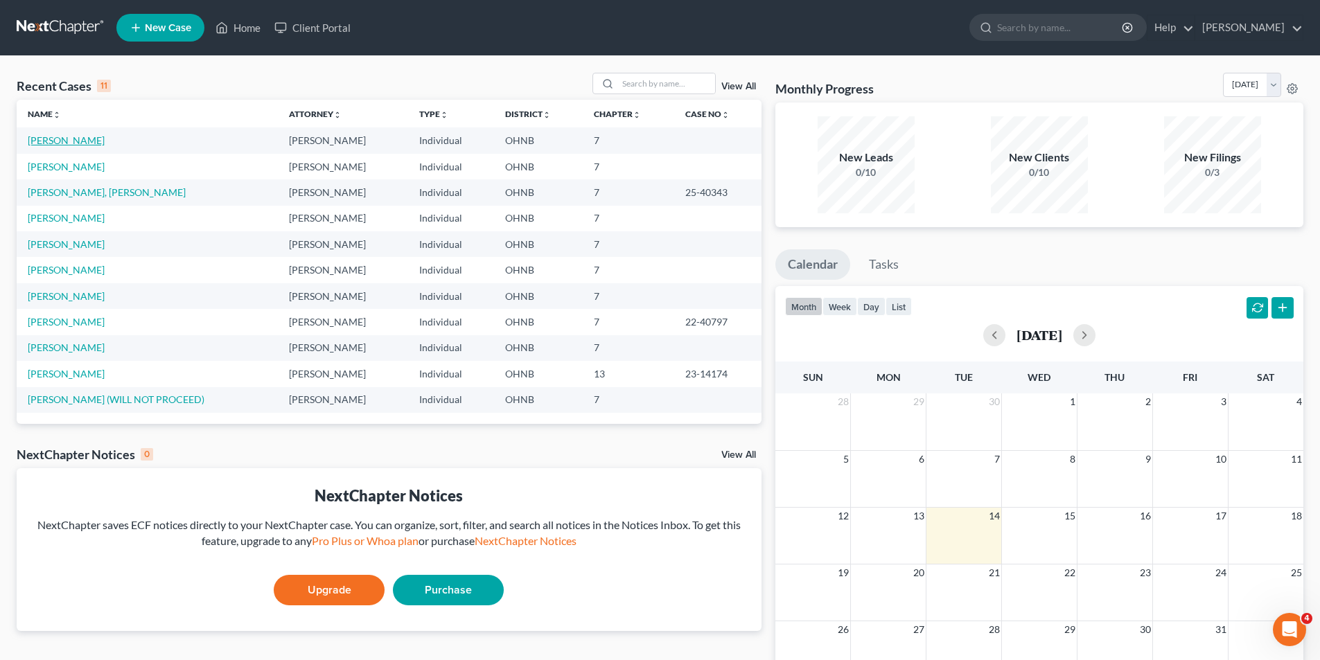
click at [86, 141] on link "[PERSON_NAME]" at bounding box center [66, 140] width 77 height 12
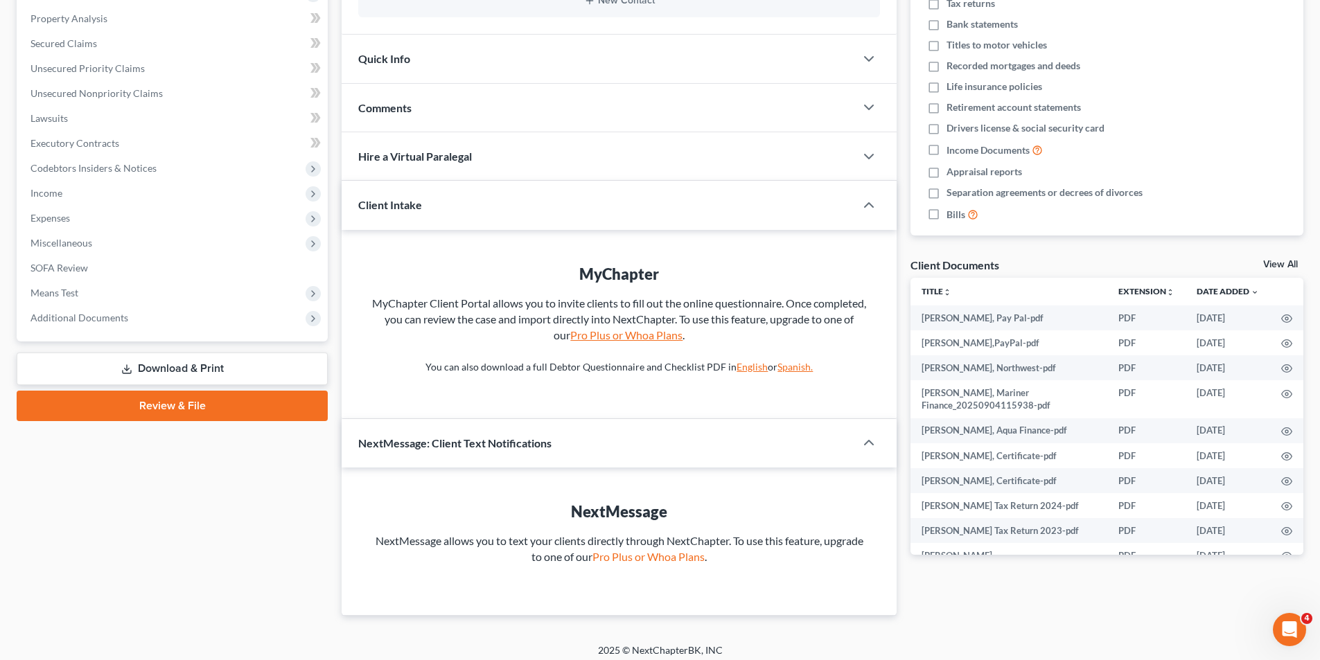
scroll to position [271, 0]
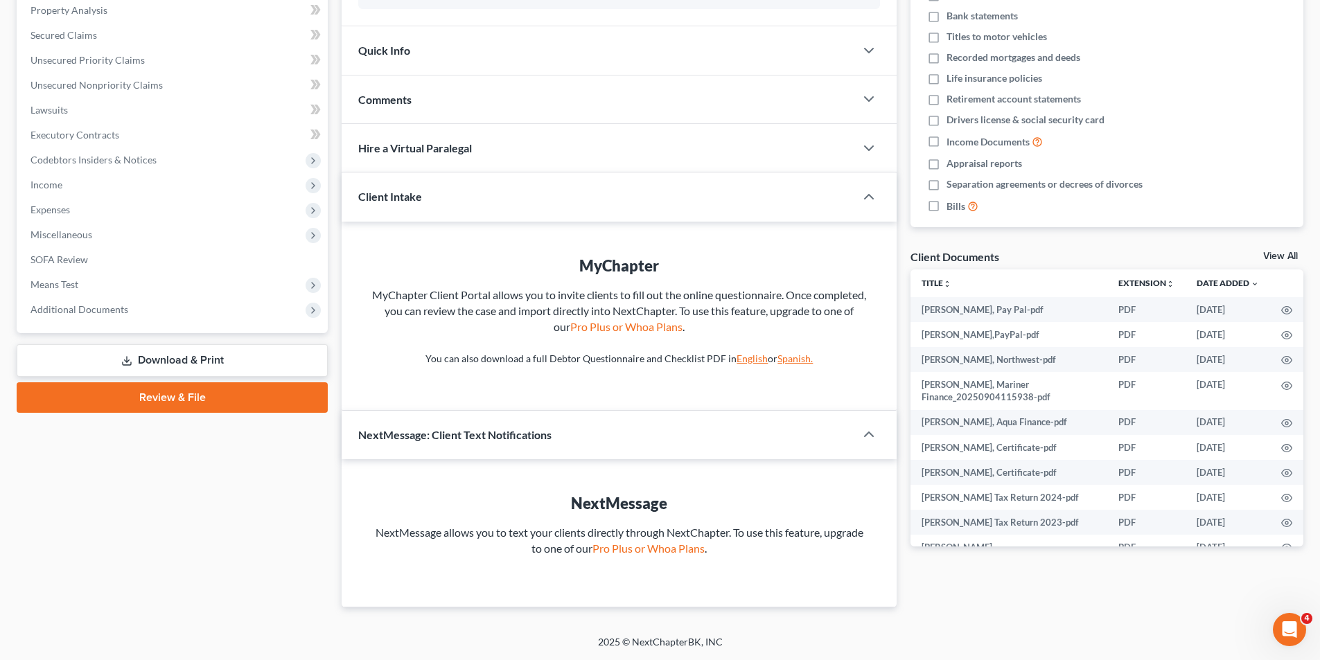
click at [609, 148] on div "Hire a Virtual Paralegal" at bounding box center [598, 148] width 513 height 48
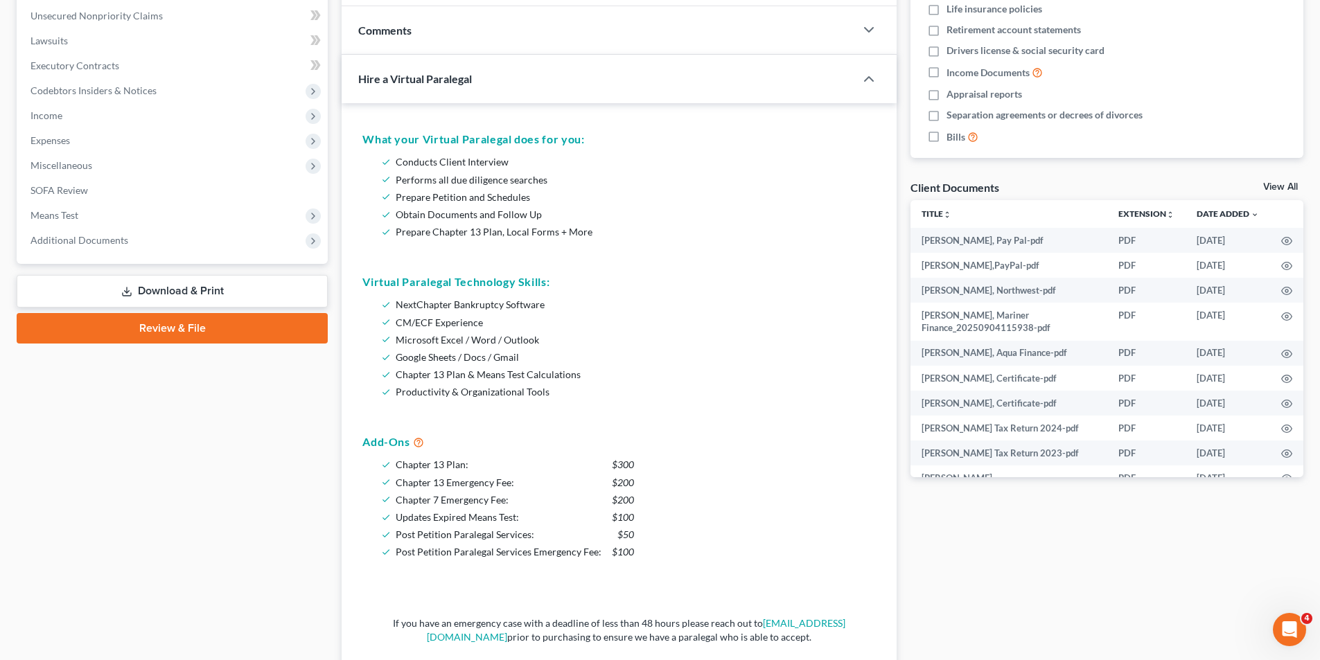
scroll to position [409, 0]
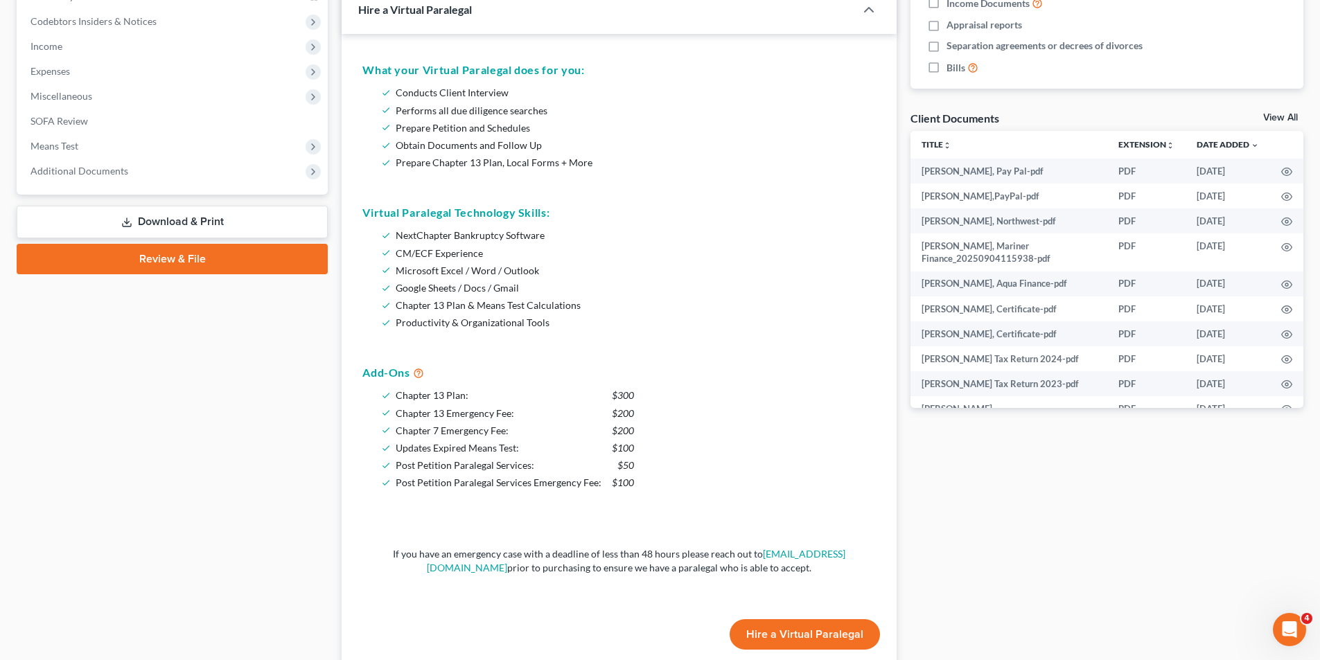
click at [791, 641] on button "Hire a Virtual Paralegal" at bounding box center [805, 634] width 150 height 30
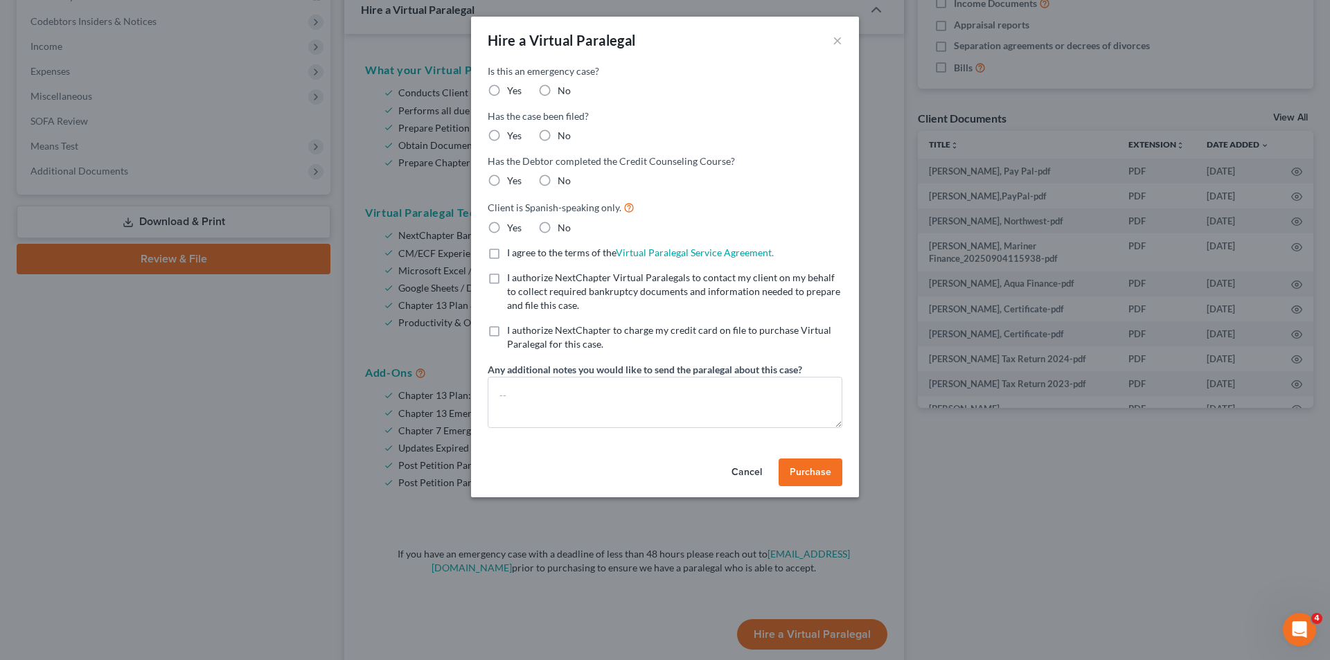
click at [558, 132] on label "No" at bounding box center [564, 136] width 13 height 14
click at [563, 132] on input "No" at bounding box center [567, 133] width 9 height 9
radio input "true"
click at [507, 87] on label "Yes" at bounding box center [514, 91] width 15 height 14
click at [513, 87] on input "Yes" at bounding box center [517, 88] width 9 height 9
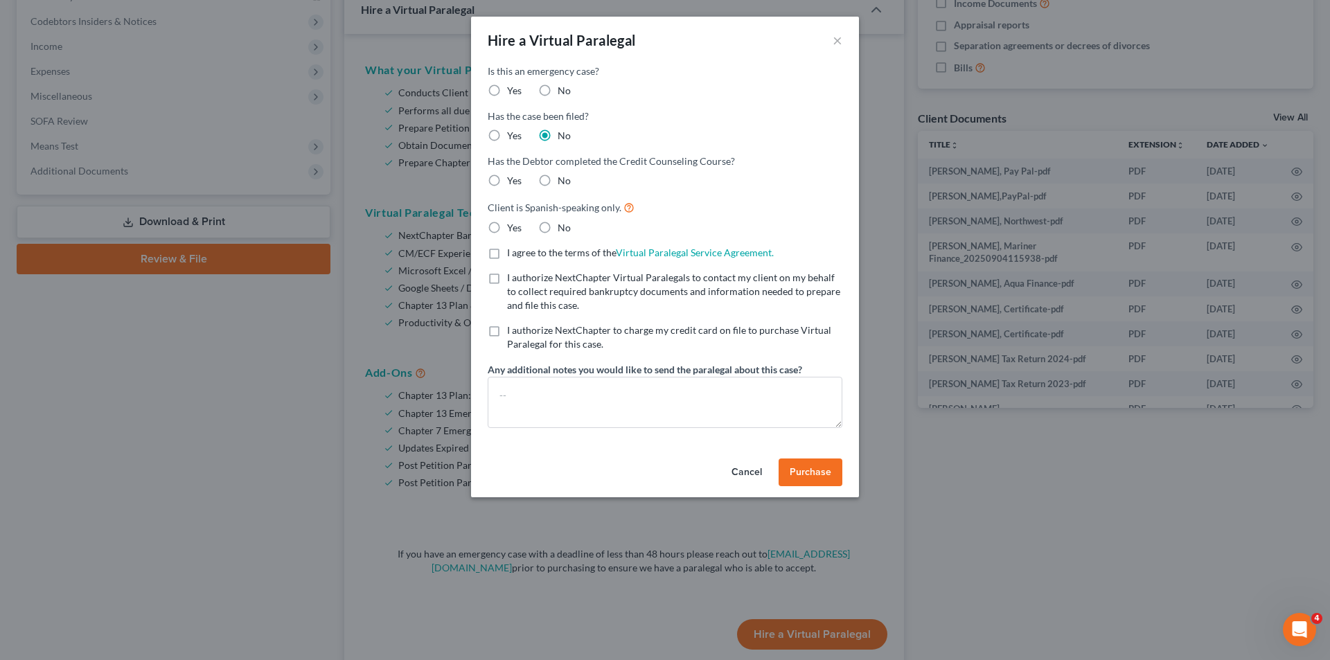
radio input "true"
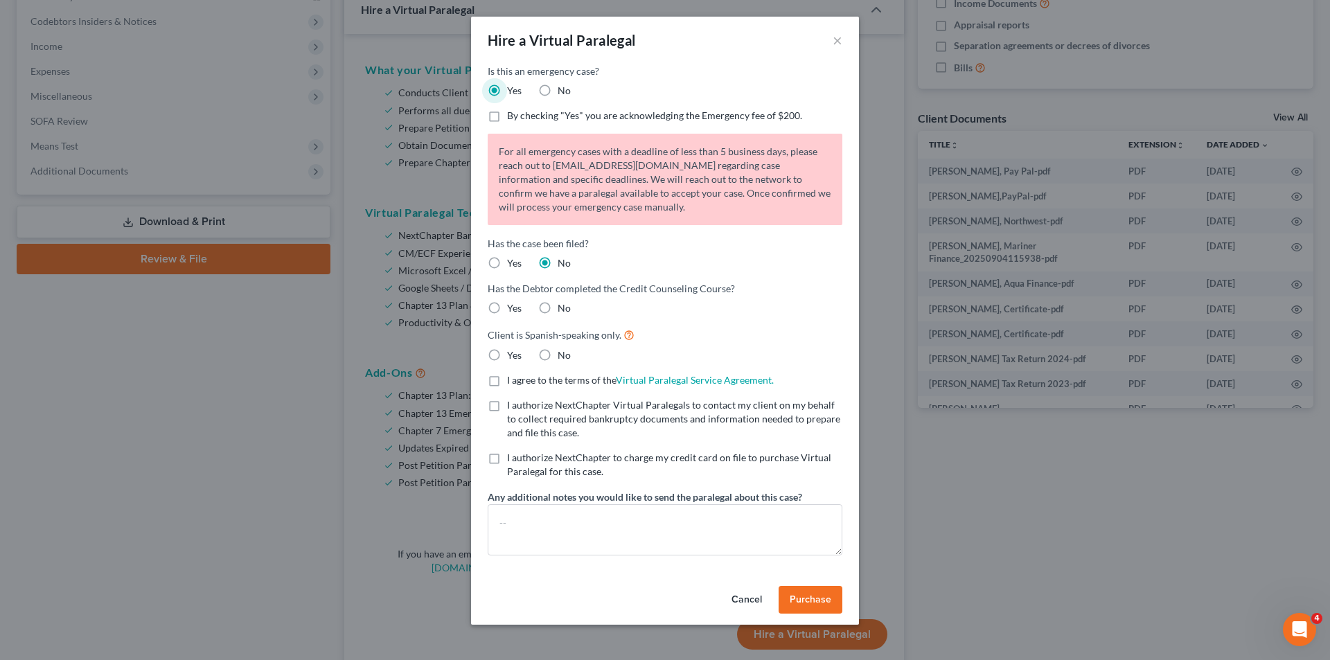
click at [558, 92] on label "No" at bounding box center [564, 91] width 13 height 14
click at [563, 92] on input "No" at bounding box center [567, 88] width 9 height 9
radio input "true"
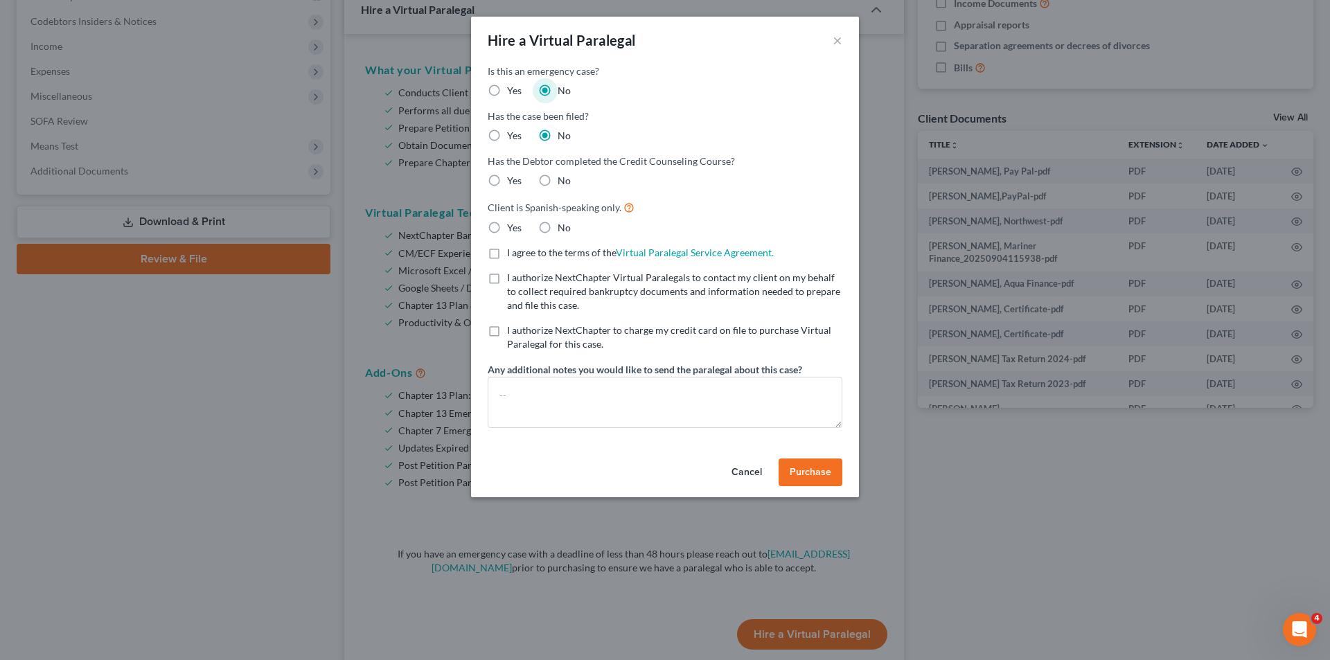
click at [507, 177] on label "Yes" at bounding box center [514, 181] width 15 height 14
click at [513, 177] on input "Yes" at bounding box center [517, 178] width 9 height 9
radio input "true"
click at [558, 226] on label "No" at bounding box center [564, 228] width 13 height 14
click at [563, 226] on input "No" at bounding box center [567, 225] width 9 height 9
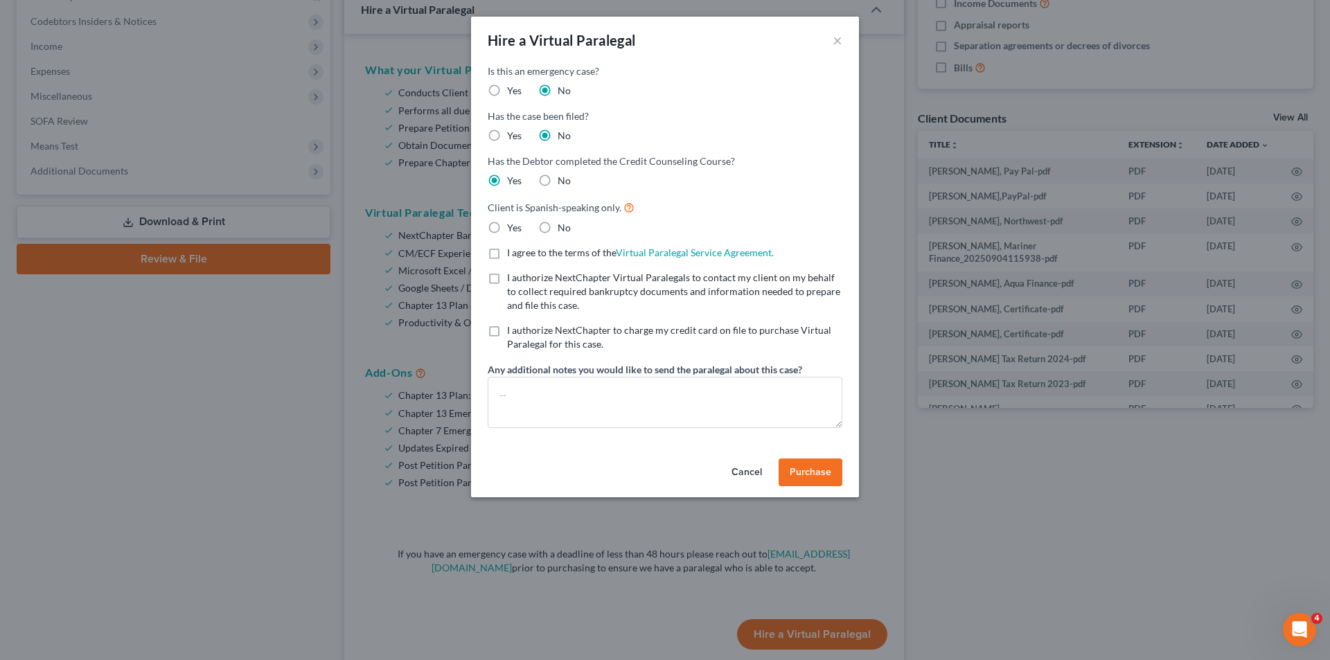
radio input "true"
click at [531, 252] on span "I agree to the terms of the" at bounding box center [561, 253] width 109 height 12
click at [522, 252] on input "I agree to the terms of the Virtual Paralegal Service Agreement. (Updates have …" at bounding box center [517, 250] width 9 height 9
checkbox input "true"
click at [520, 285] on label "I authorize NextChapter Virtual Paralegals to contact my client on my behalf to…" at bounding box center [674, 292] width 335 height 42
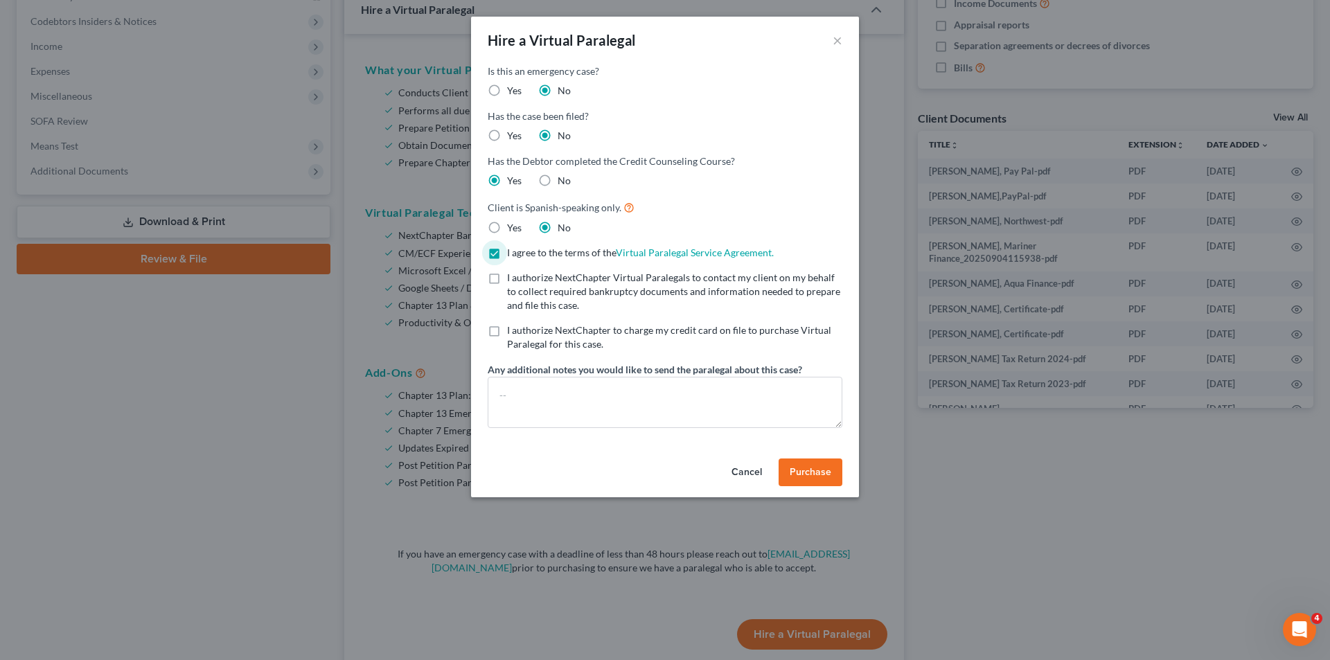
click at [520, 280] on input "I authorize NextChapter Virtual Paralegals to contact my client on my behalf to…" at bounding box center [517, 275] width 9 height 9
checkbox input "true"
click at [513, 344] on span "I authorize NextChapter to charge my credit card on file to purchase Virtual Pa…" at bounding box center [669, 337] width 324 height 26
click at [513, 333] on input "I authorize NextChapter to charge my credit card on file to purchase Virtual Pa…" at bounding box center [517, 328] width 9 height 9
checkbox input "true"
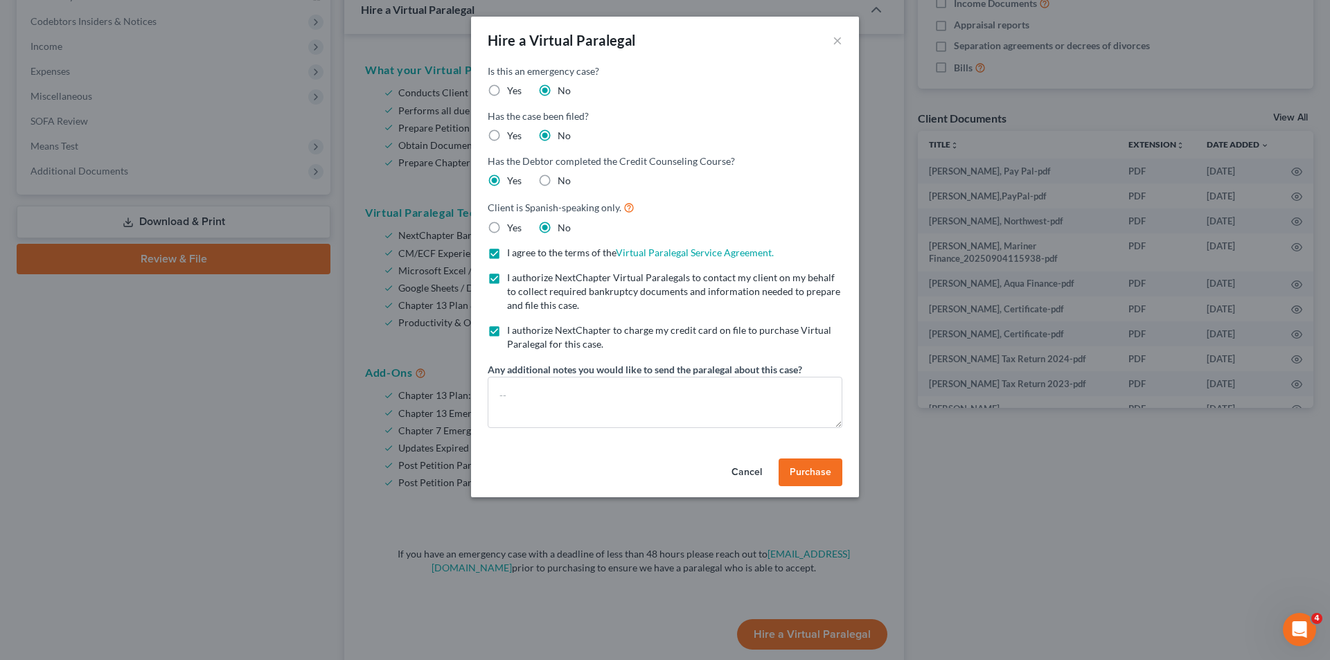
click at [809, 469] on span "Purchase" at bounding box center [811, 472] width 42 height 12
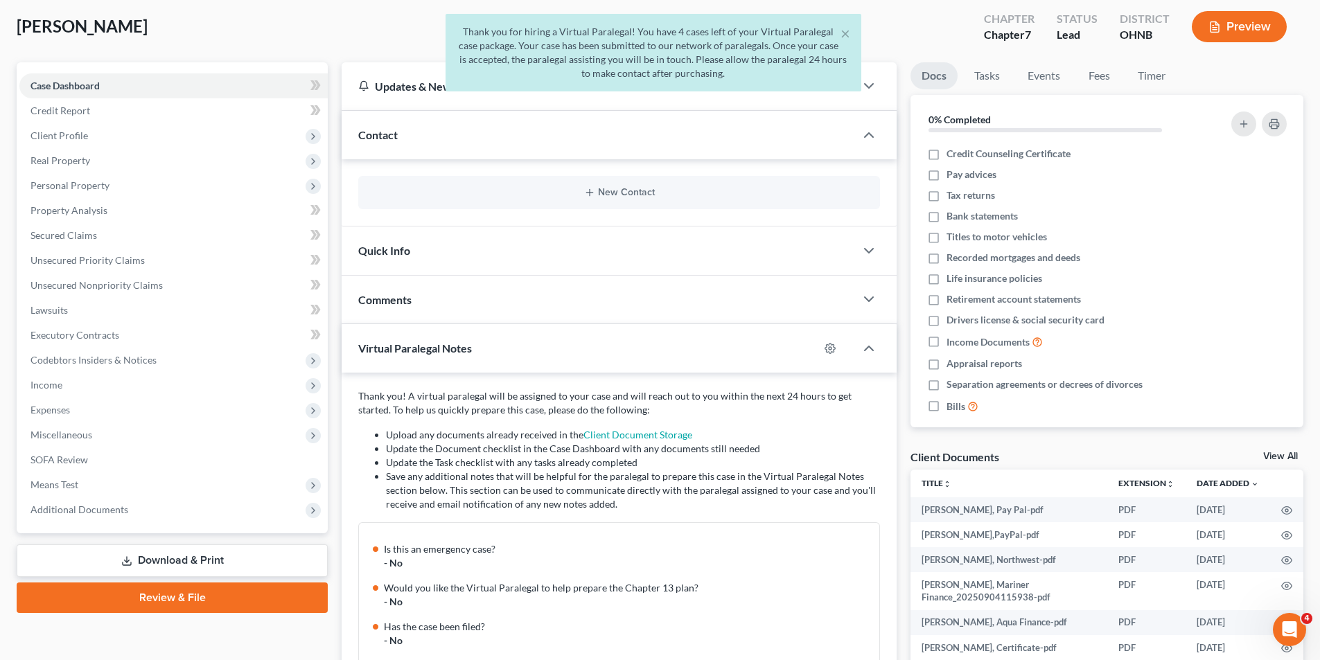
scroll to position [0, 0]
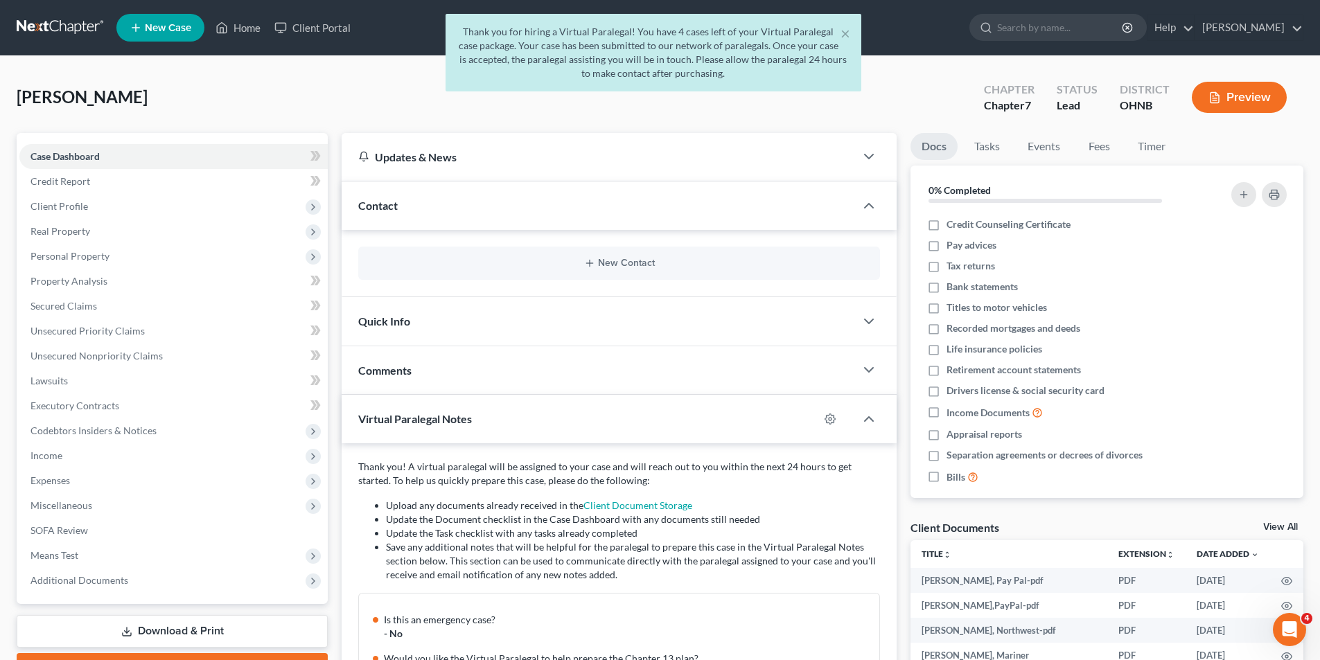
click at [164, 26] on div "× Thank you for hiring a Virtual Paralegal! You have 4 cases left of your Virtu…" at bounding box center [653, 56] width 1320 height 85
click at [59, 32] on div "× Thank you for hiring a Virtual Paralegal! You have 4 cases left of your Virtu…" at bounding box center [653, 56] width 1320 height 85
click at [84, 31] on div "× Thank you for hiring a Virtual Paralegal! You have 4 cases left of your Virtu…" at bounding box center [653, 56] width 1320 height 85
click at [161, 31] on div "× Thank you for hiring a Virtual Paralegal! You have 4 cases left of your Virtu…" at bounding box center [653, 56] width 1320 height 85
click at [233, 26] on div "× Thank you for hiring a Virtual Paralegal! You have 4 cases left of your Virtu…" at bounding box center [653, 56] width 1320 height 85
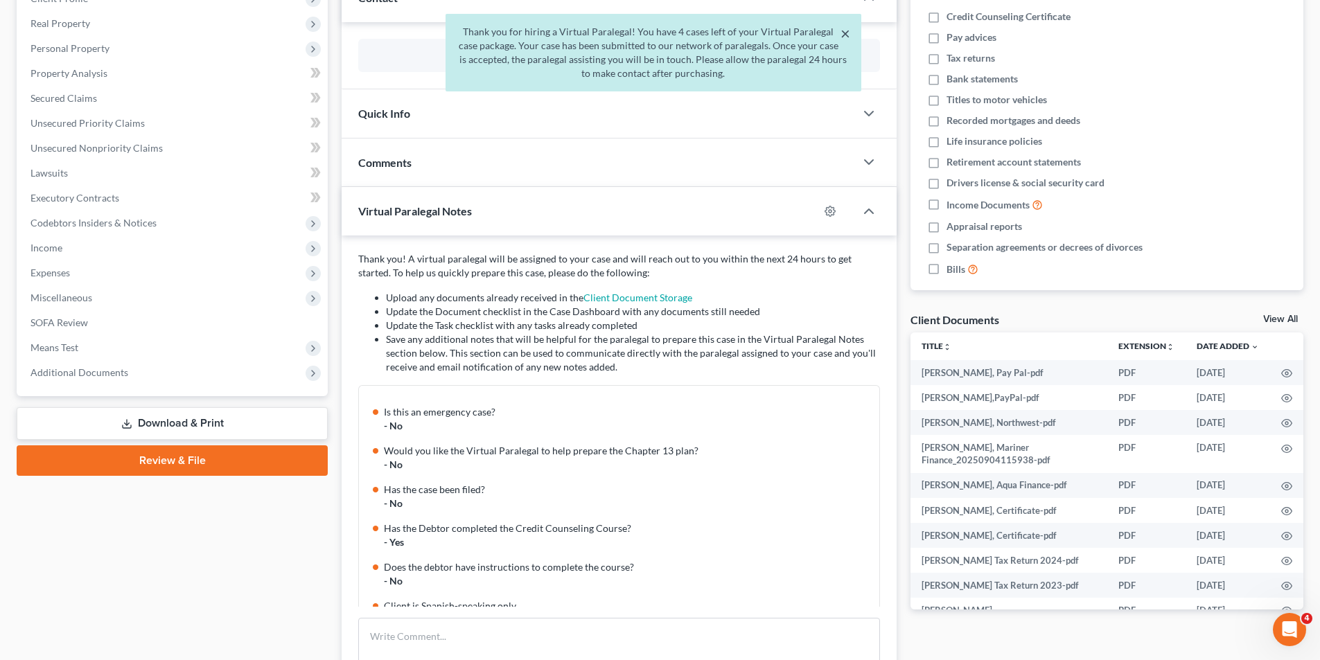
click at [843, 32] on button "×" at bounding box center [845, 33] width 10 height 17
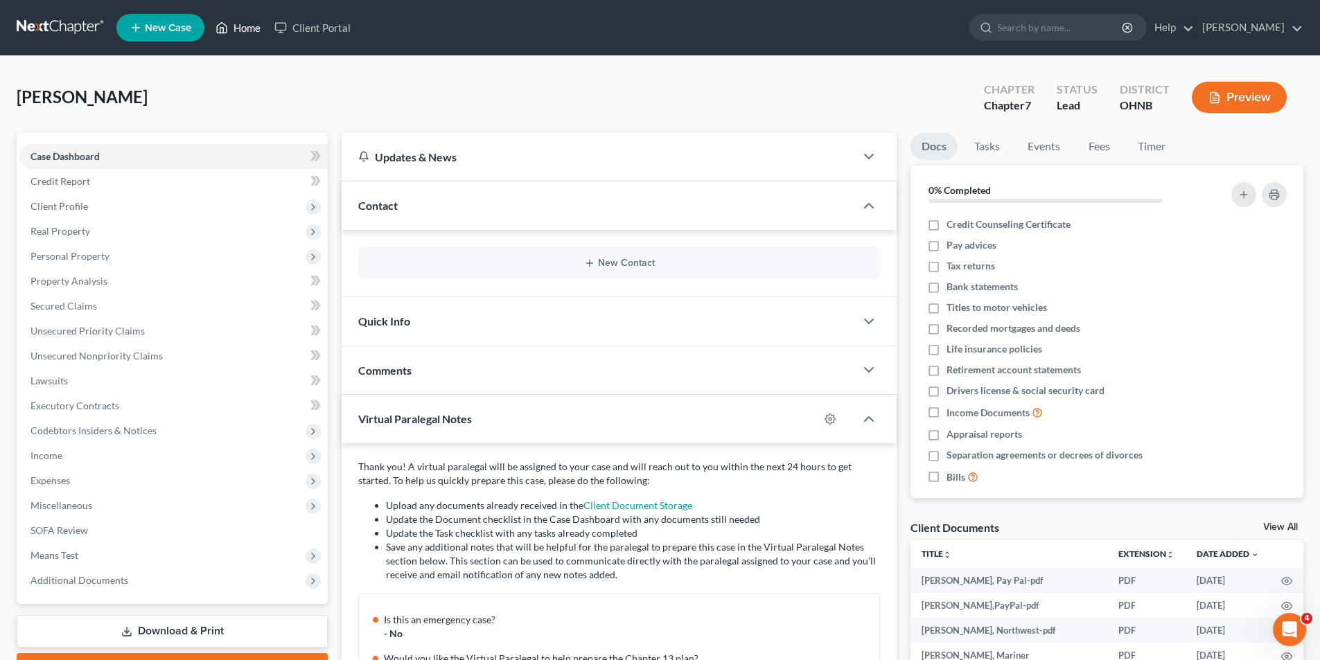
click at [221, 24] on icon at bounding box center [223, 28] width 10 height 10
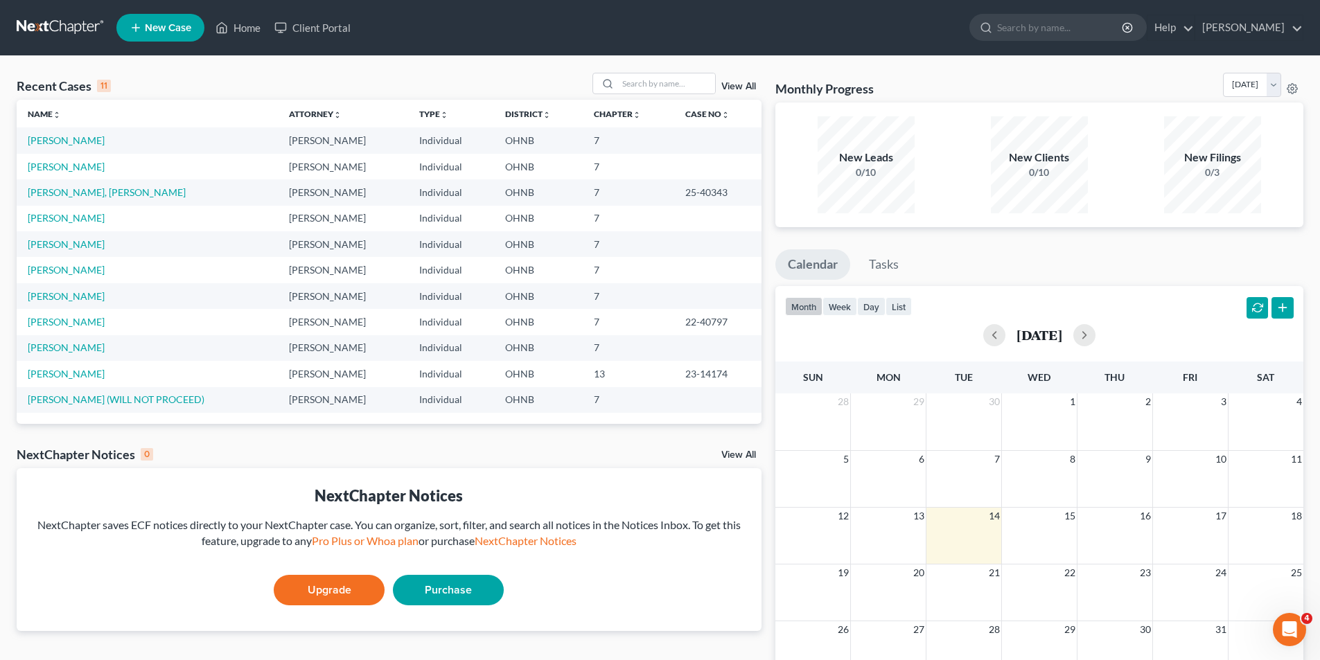
click at [168, 16] on link "New Case" at bounding box center [160, 28] width 88 height 28
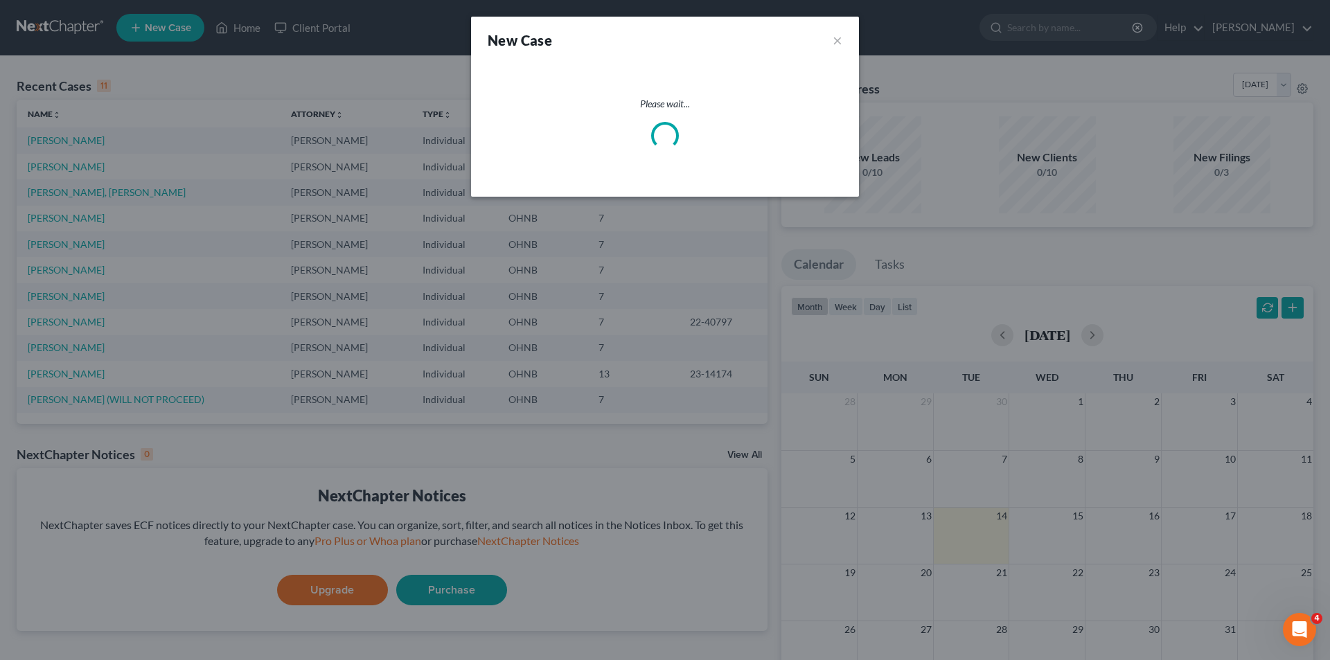
select select "61"
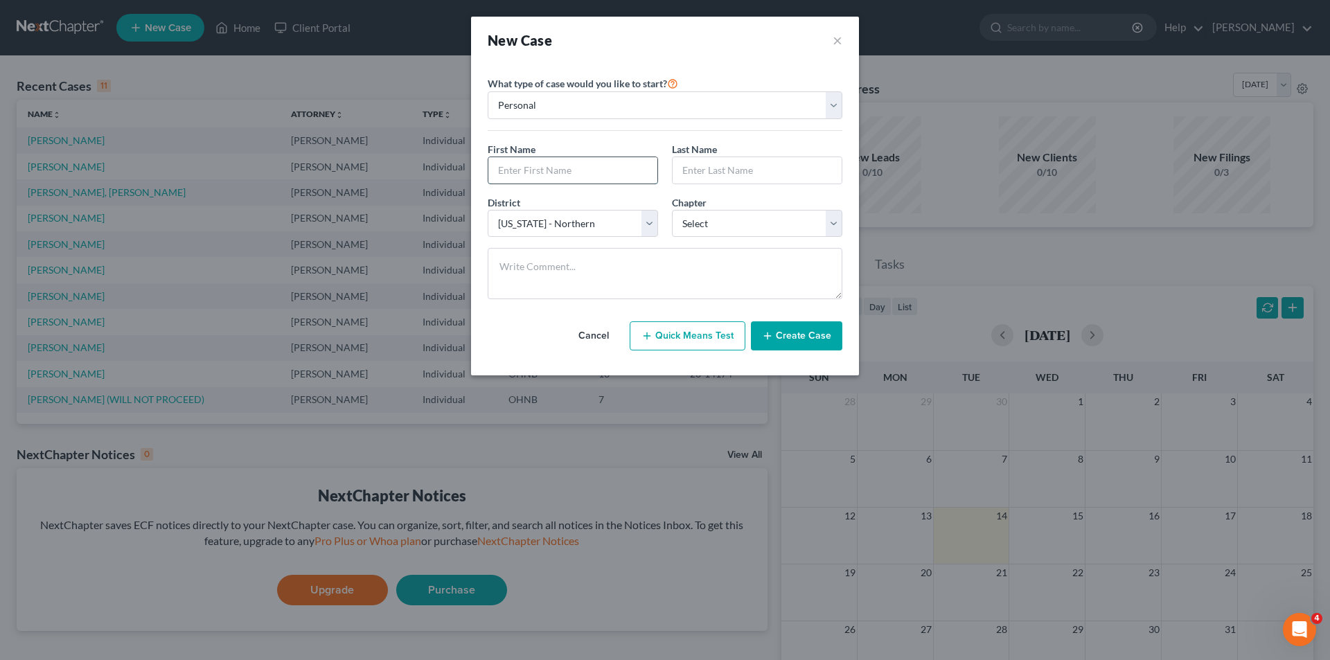
click at [558, 164] on input "text" at bounding box center [572, 170] width 169 height 26
type input "[PERSON_NAME]"
click at [558, 159] on input "[PERSON_NAME]" at bounding box center [572, 170] width 169 height 26
type input "W"
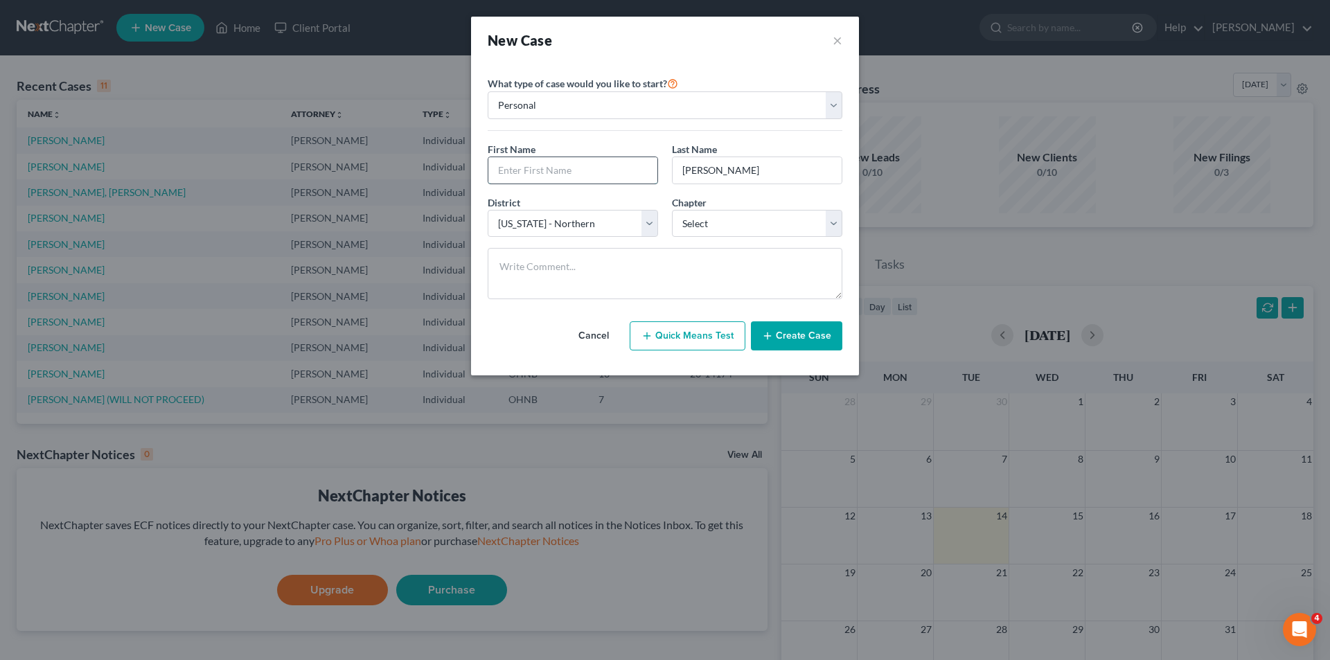
click at [556, 161] on input "text" at bounding box center [572, 170] width 169 height 26
type input "[PERSON_NAME]"
click at [712, 219] on select "Select 7 11 12 13" at bounding box center [757, 224] width 170 height 28
select select "0"
click at [672, 210] on select "Select 7 11 12 13" at bounding box center [757, 224] width 170 height 28
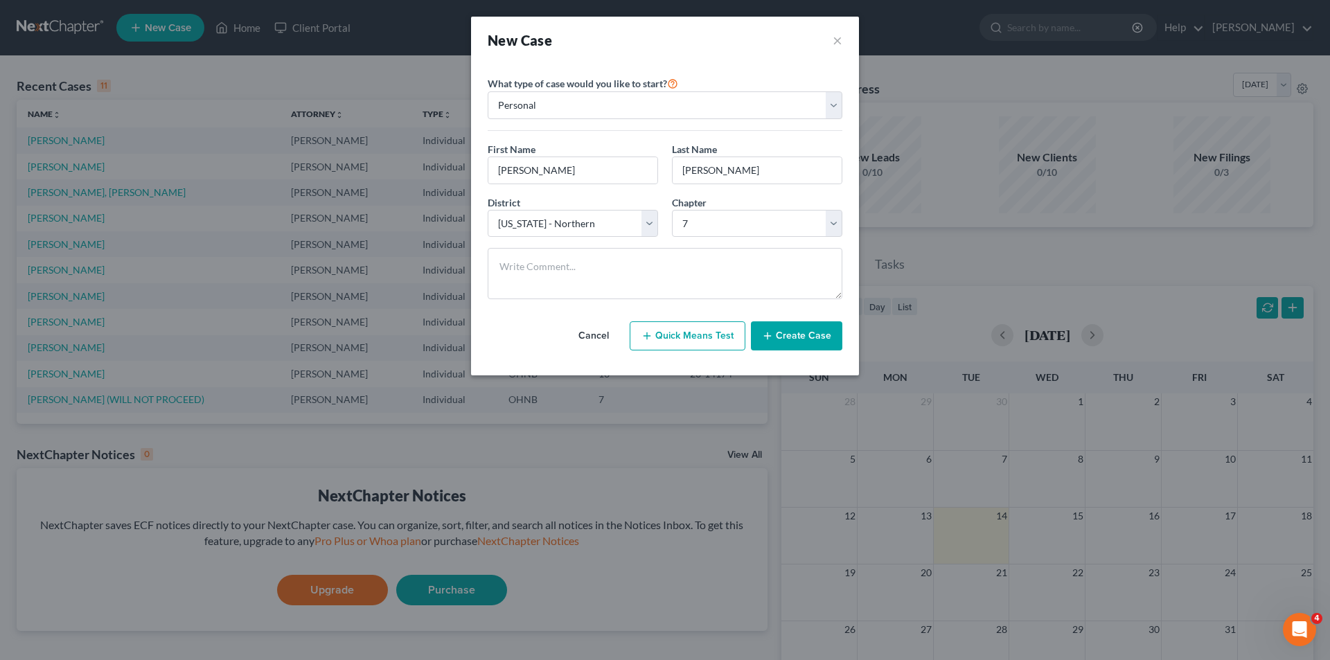
click at [802, 350] on button "Create Case" at bounding box center [796, 335] width 91 height 29
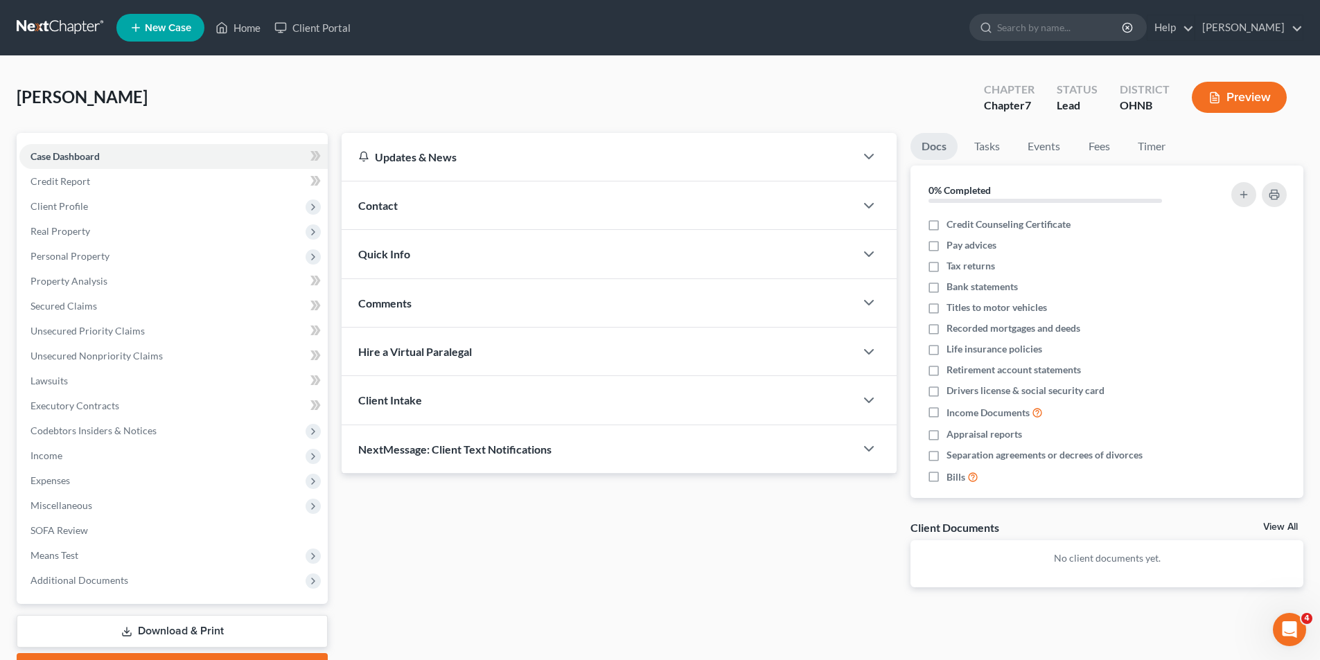
click at [77, 19] on link at bounding box center [61, 27] width 89 height 25
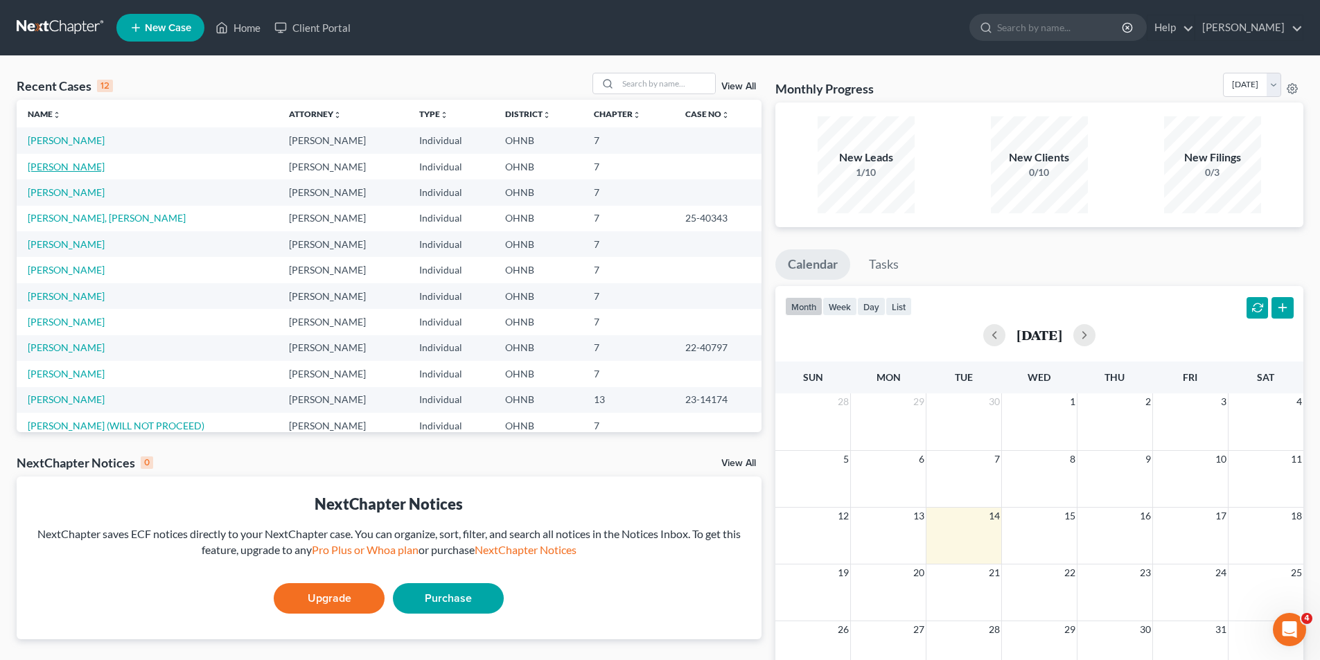
click at [77, 161] on link "[PERSON_NAME]" at bounding box center [66, 167] width 77 height 12
